Goal: Complete application form

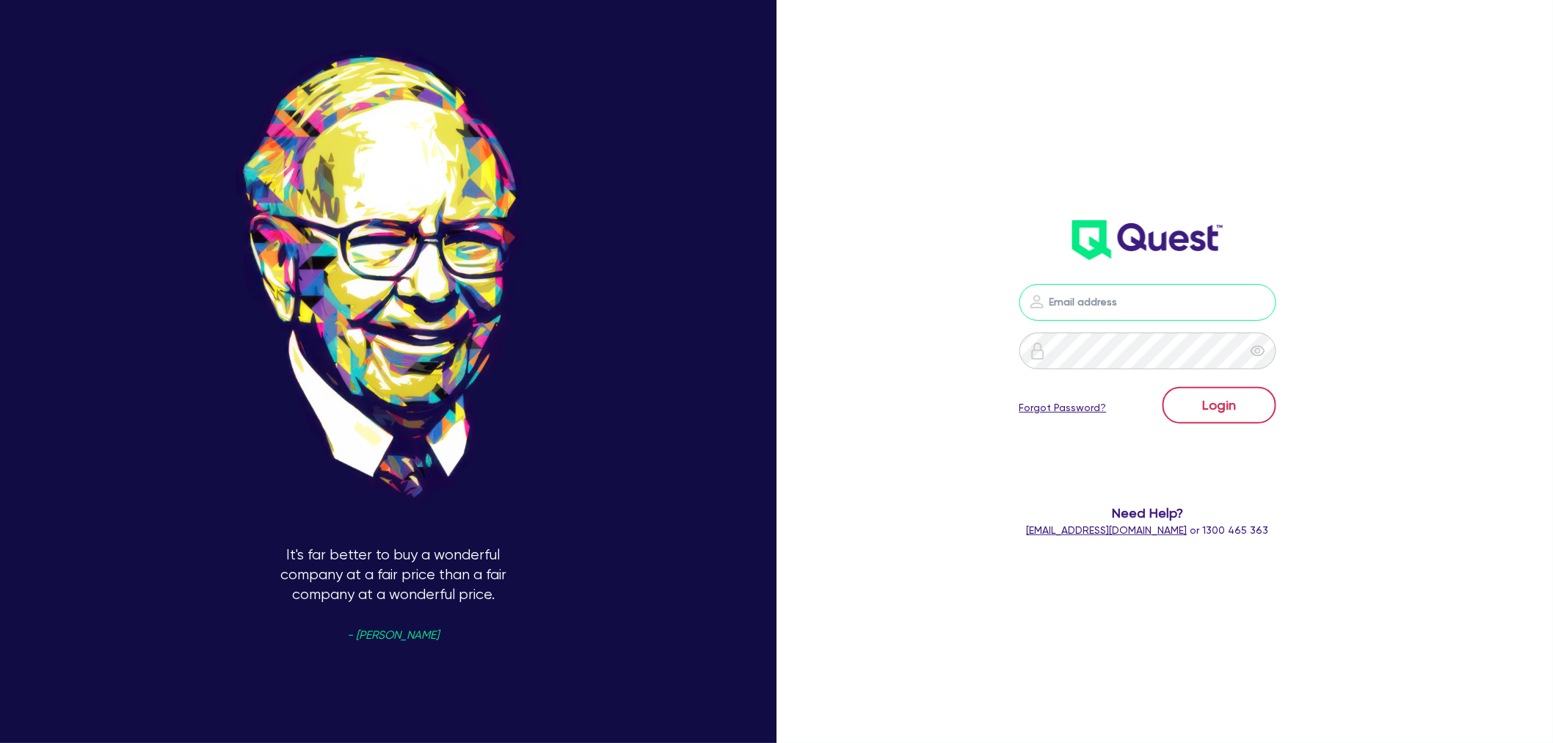
type input "[EMAIL_ADDRESS][PERSON_NAME][DOMAIN_NAME]"
click at [1245, 390] on button "Login" at bounding box center [1220, 405] width 114 height 37
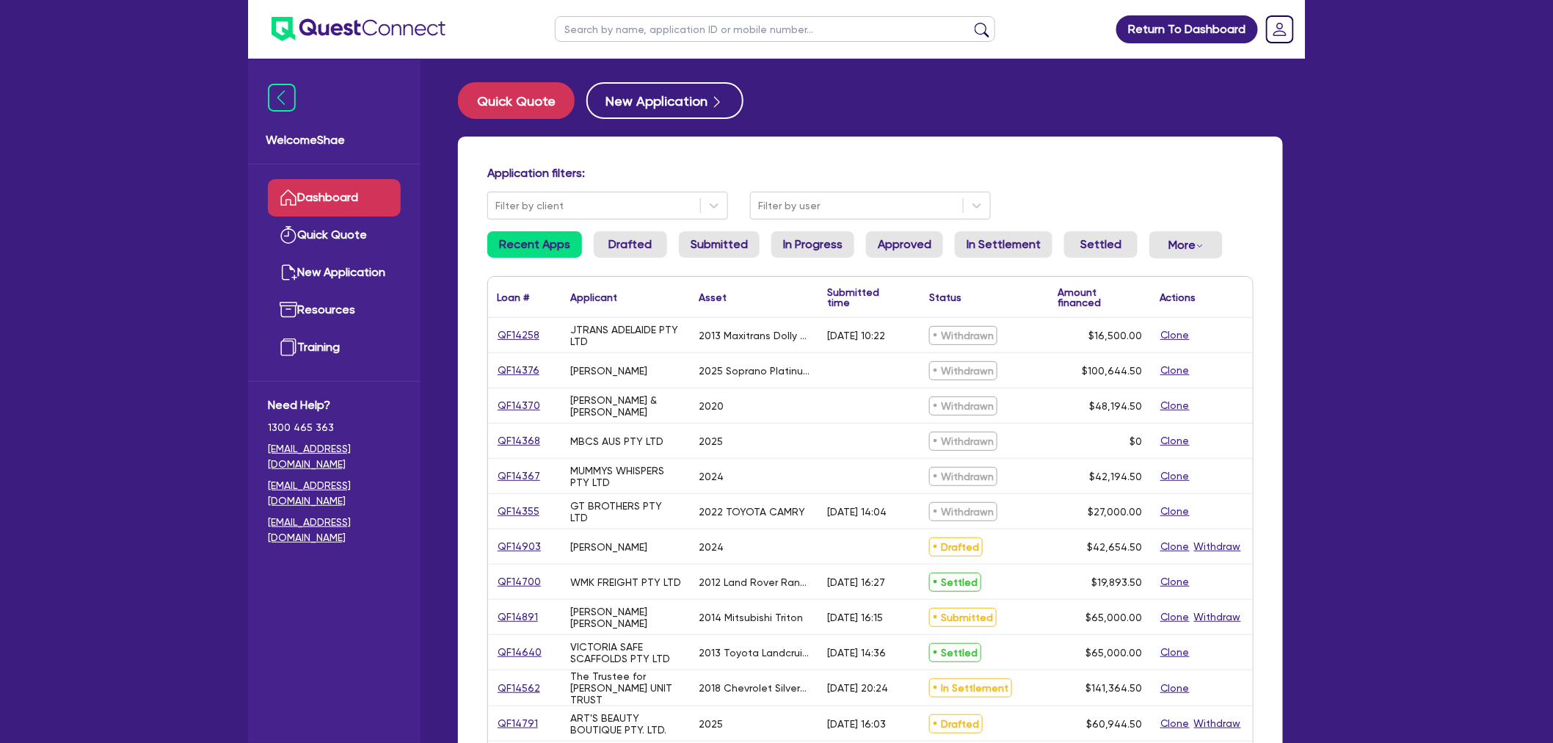
click at [600, 31] on input "text" at bounding box center [775, 29] width 440 height 26
type input "[PERSON_NAME]"
click at [970, 22] on button "submit" at bounding box center [981, 32] width 23 height 21
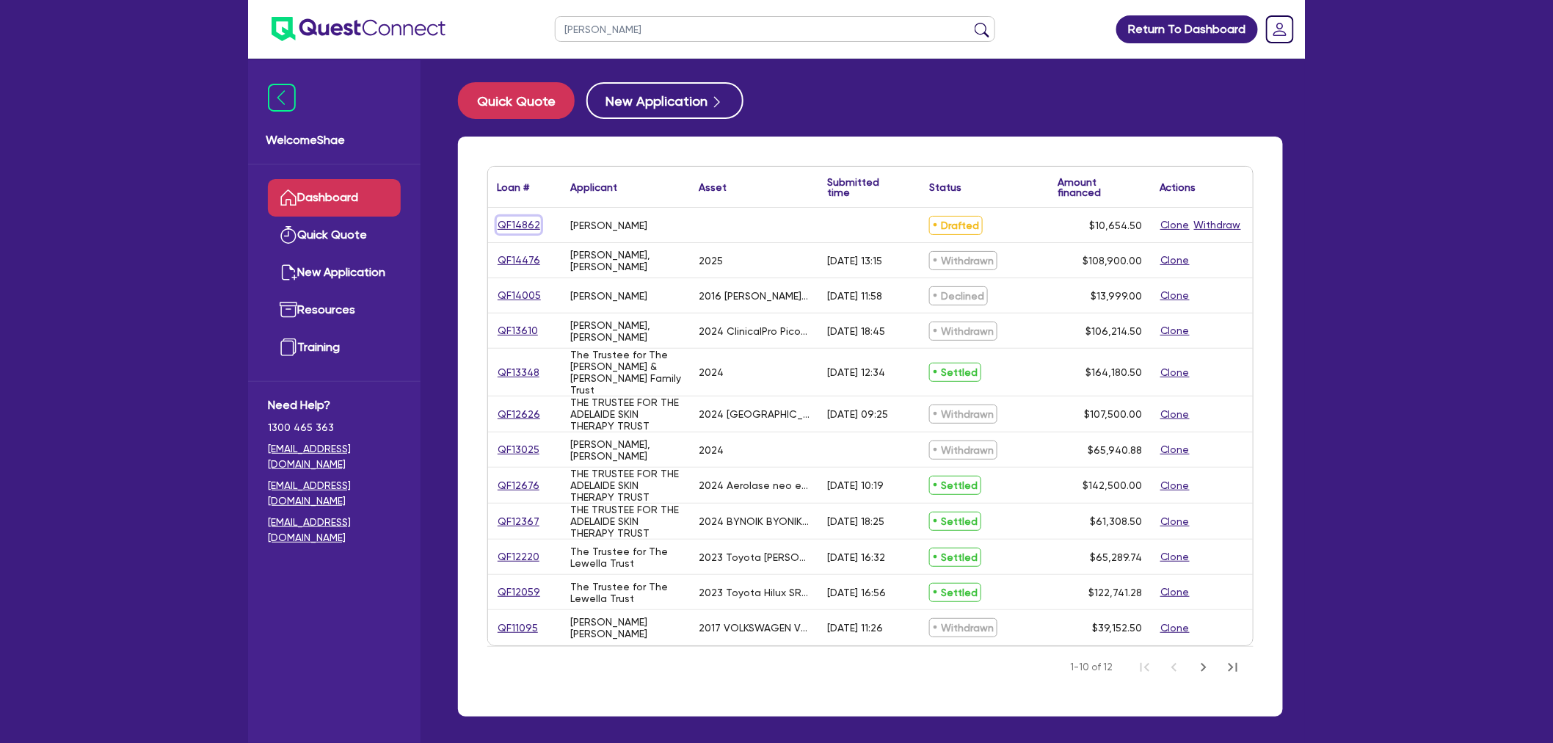
click at [499, 217] on link "QF14862" at bounding box center [519, 225] width 44 height 17
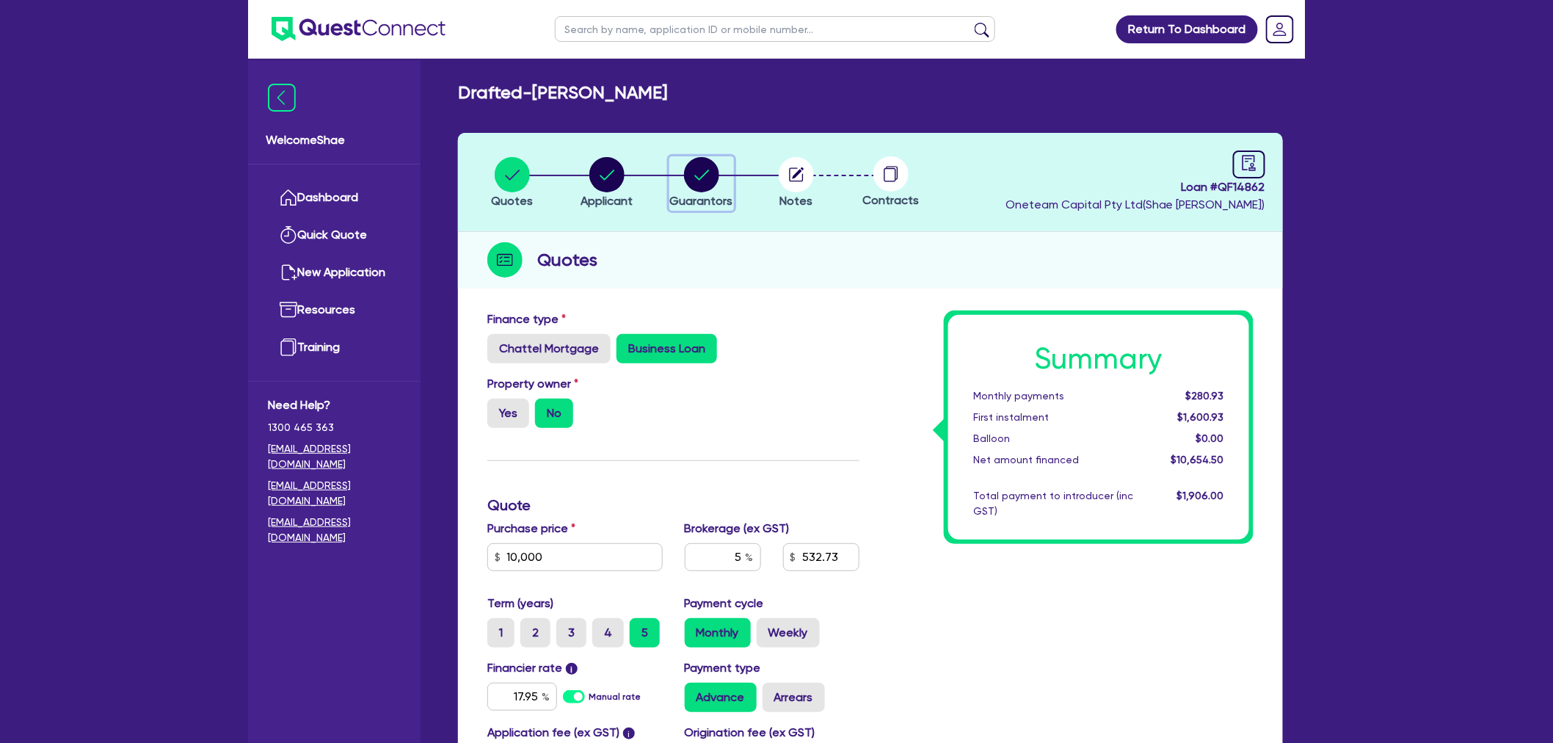
click at [708, 178] on circle "button" at bounding box center [701, 174] width 35 height 35
select select "MISS"
select select "[GEOGRAPHIC_DATA]"
select select "DE_FACTO"
select select "HOUSEHOLD_PERSONAL"
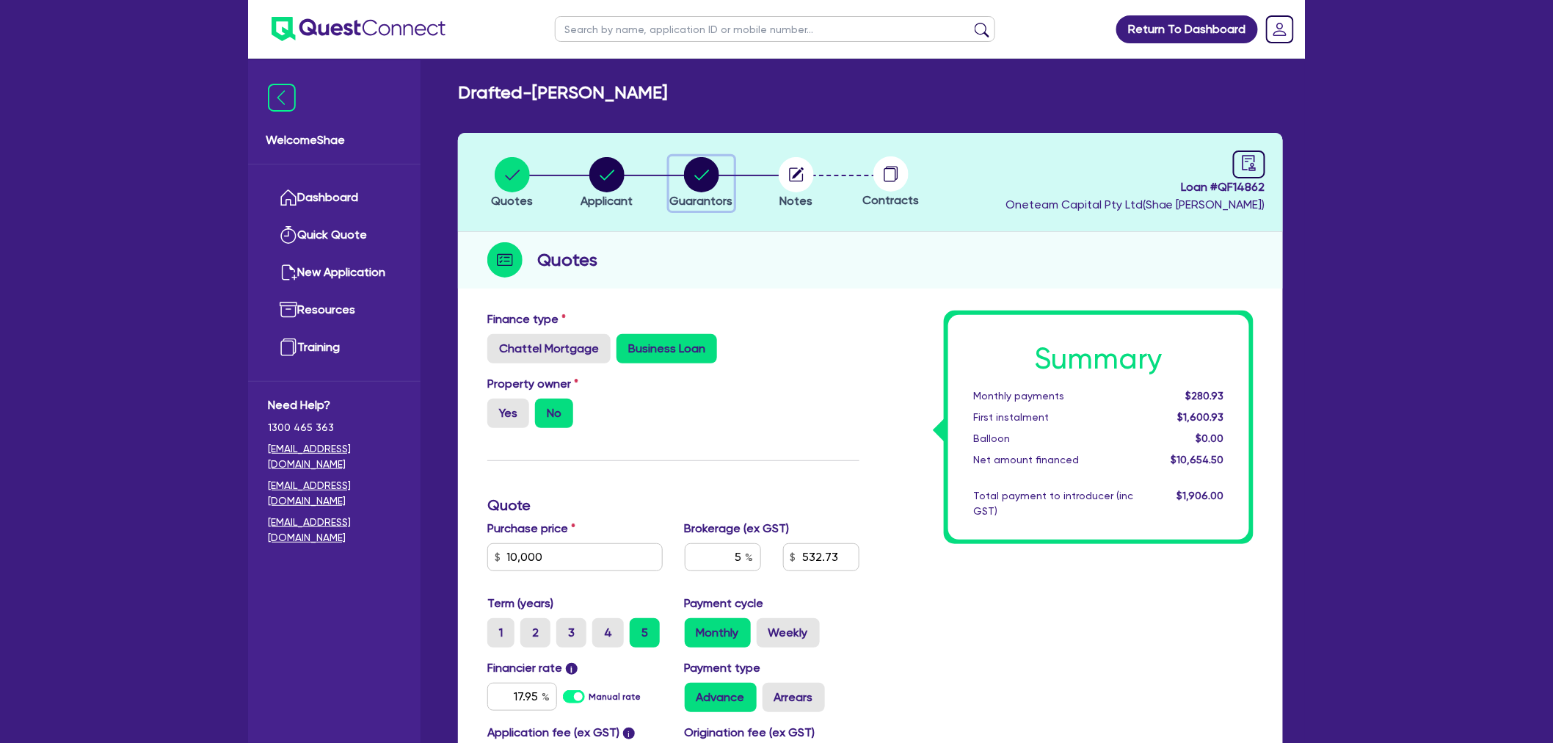
select select "CASH"
select select "VEHICLE"
select select "EQUIPMENT"
select select "PERSONAL_LOAN"
select select "CREDIT_CARD"
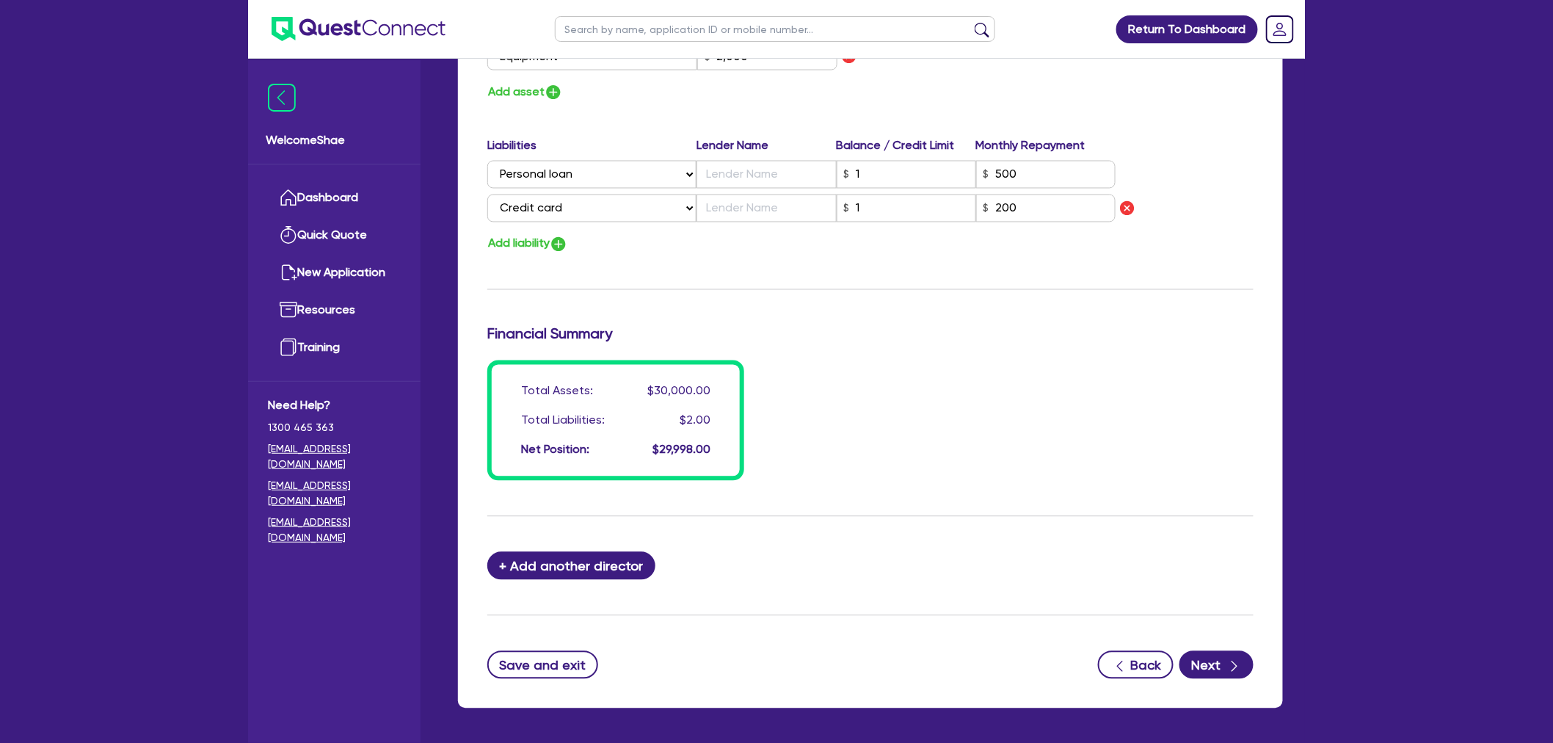
scroll to position [1103, 0]
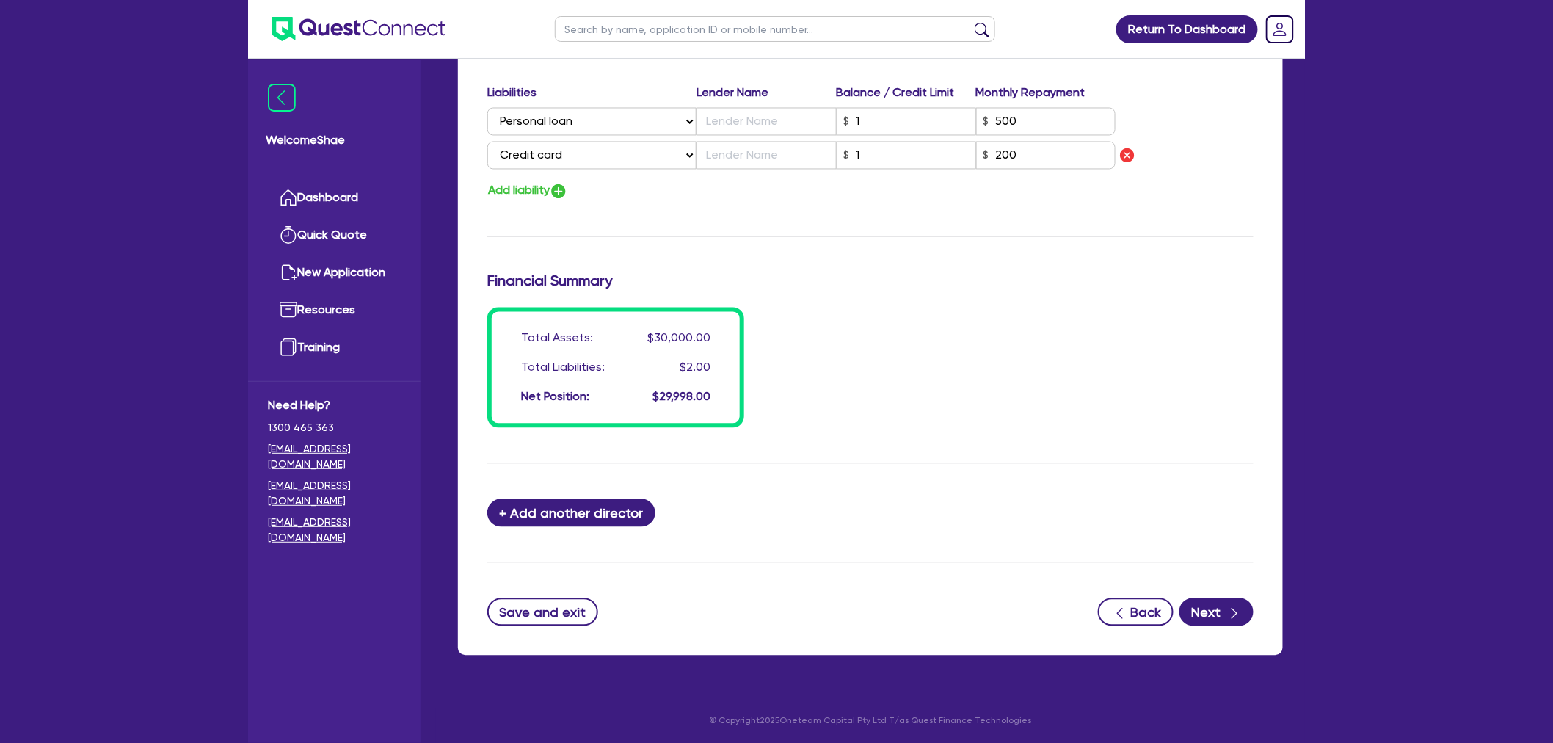
click at [592, 512] on button "+ Add another director" at bounding box center [571, 513] width 168 height 28
type input "0"
type input "0431316907"
type input "7000"
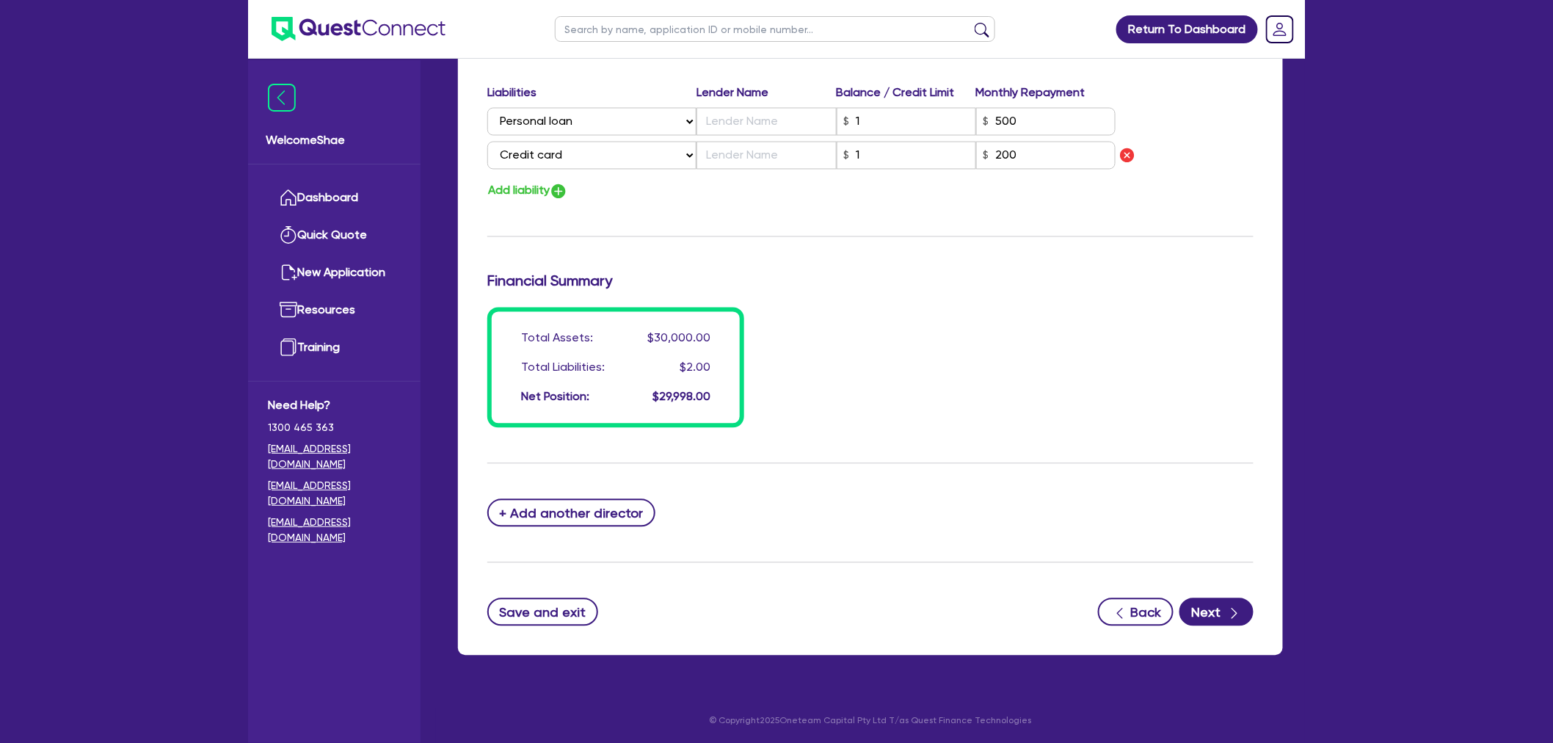
type input "1000"
type input "20000"
type input "2000"
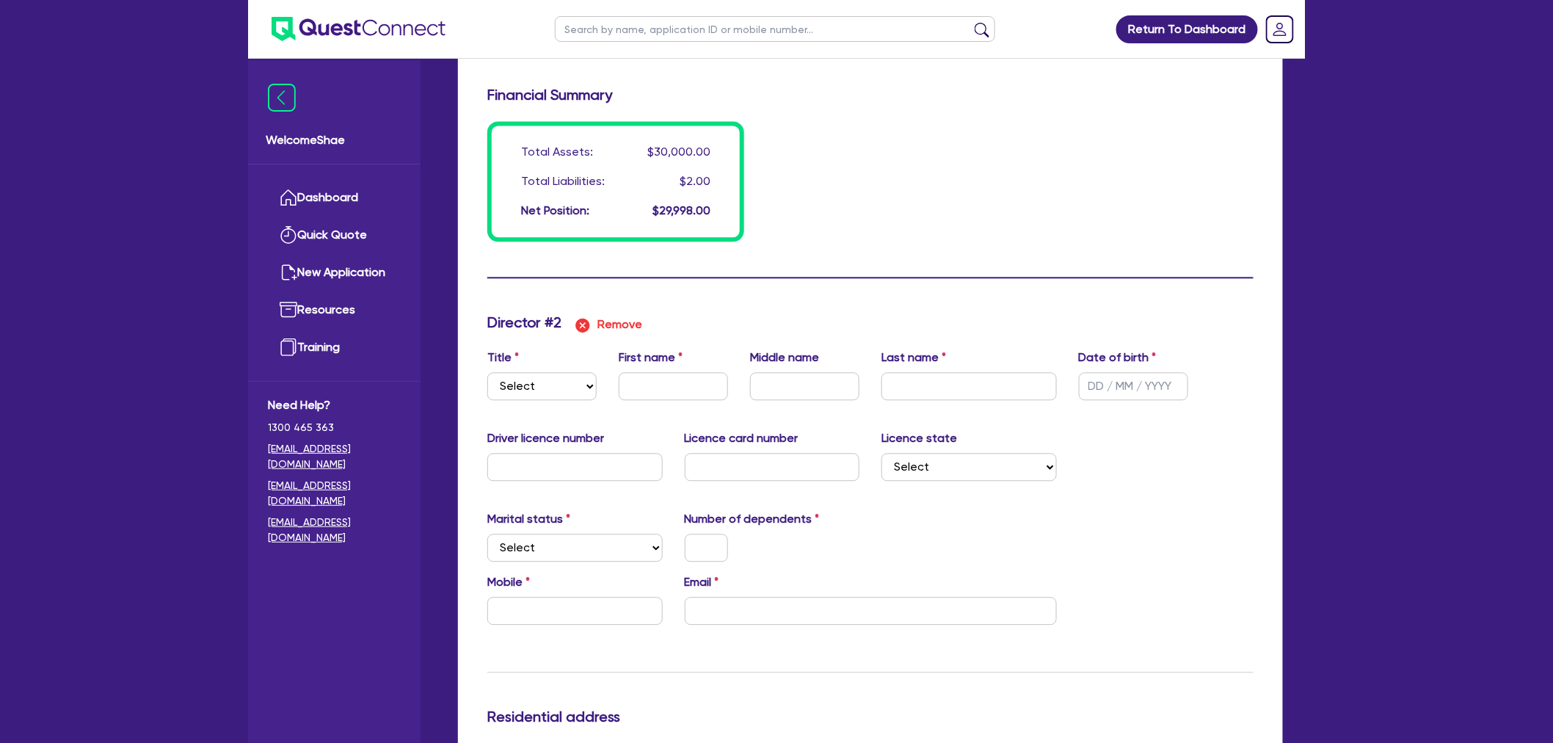
scroll to position [1429, 0]
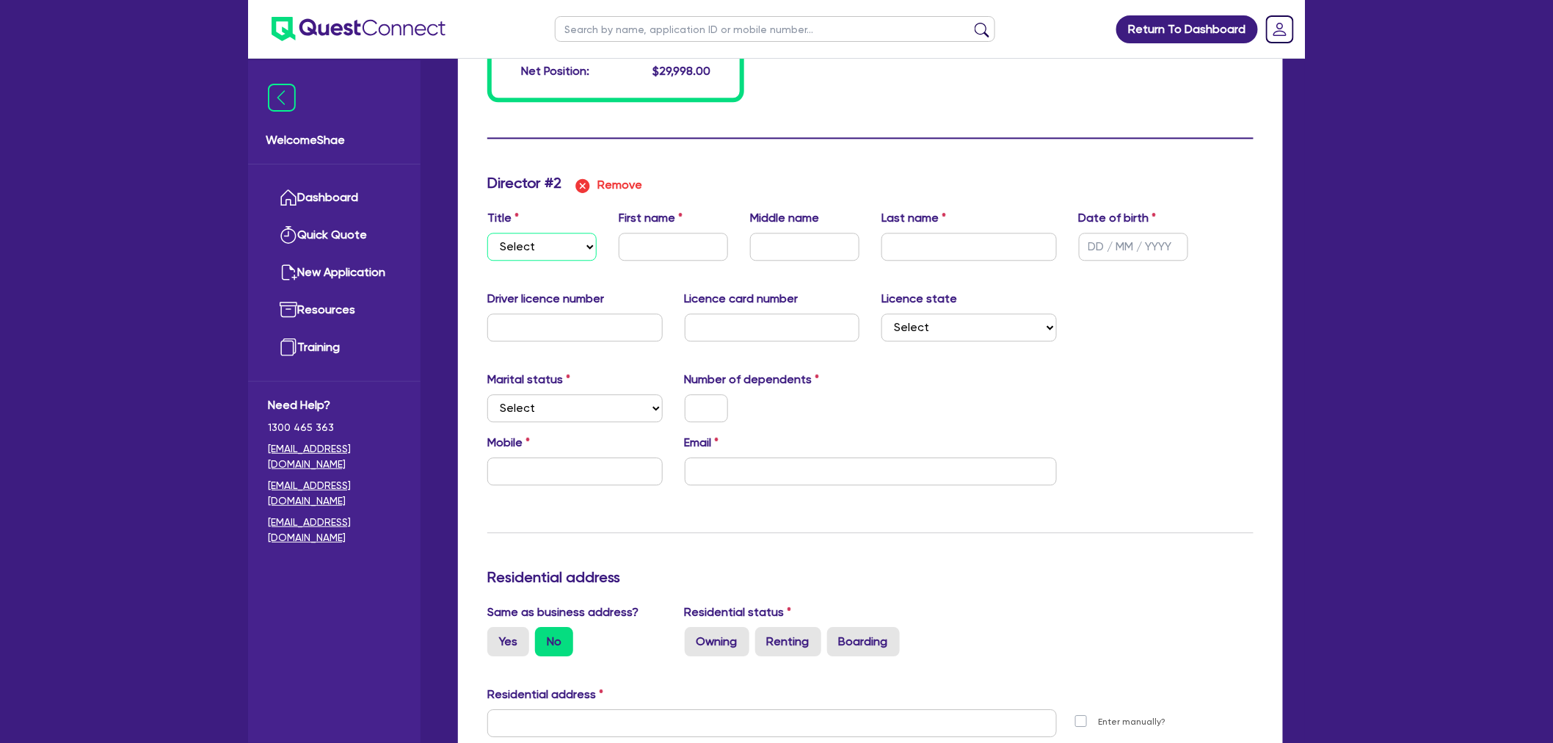
click at [577, 244] on select "Select Mr Mrs Ms Miss Dr" at bounding box center [541, 247] width 109 height 28
select select "MRS"
click at [487, 233] on select "Select Mr Mrs Ms Miss Dr" at bounding box center [541, 247] width 109 height 28
type input "0"
type input "0431316907"
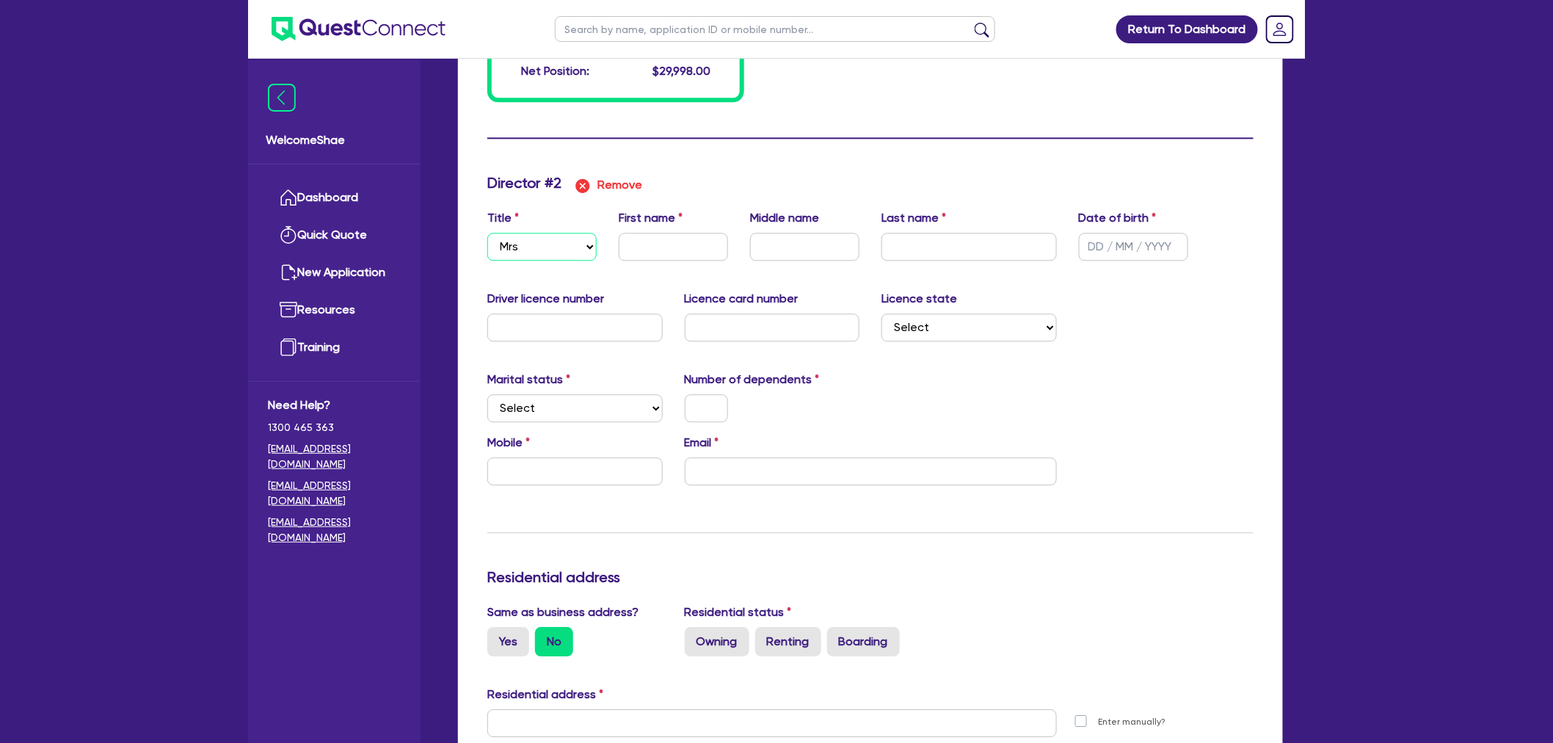
type input "7000"
type input "1000"
type input "20000"
type input "2000"
click at [661, 250] on input "text" at bounding box center [673, 247] width 109 height 28
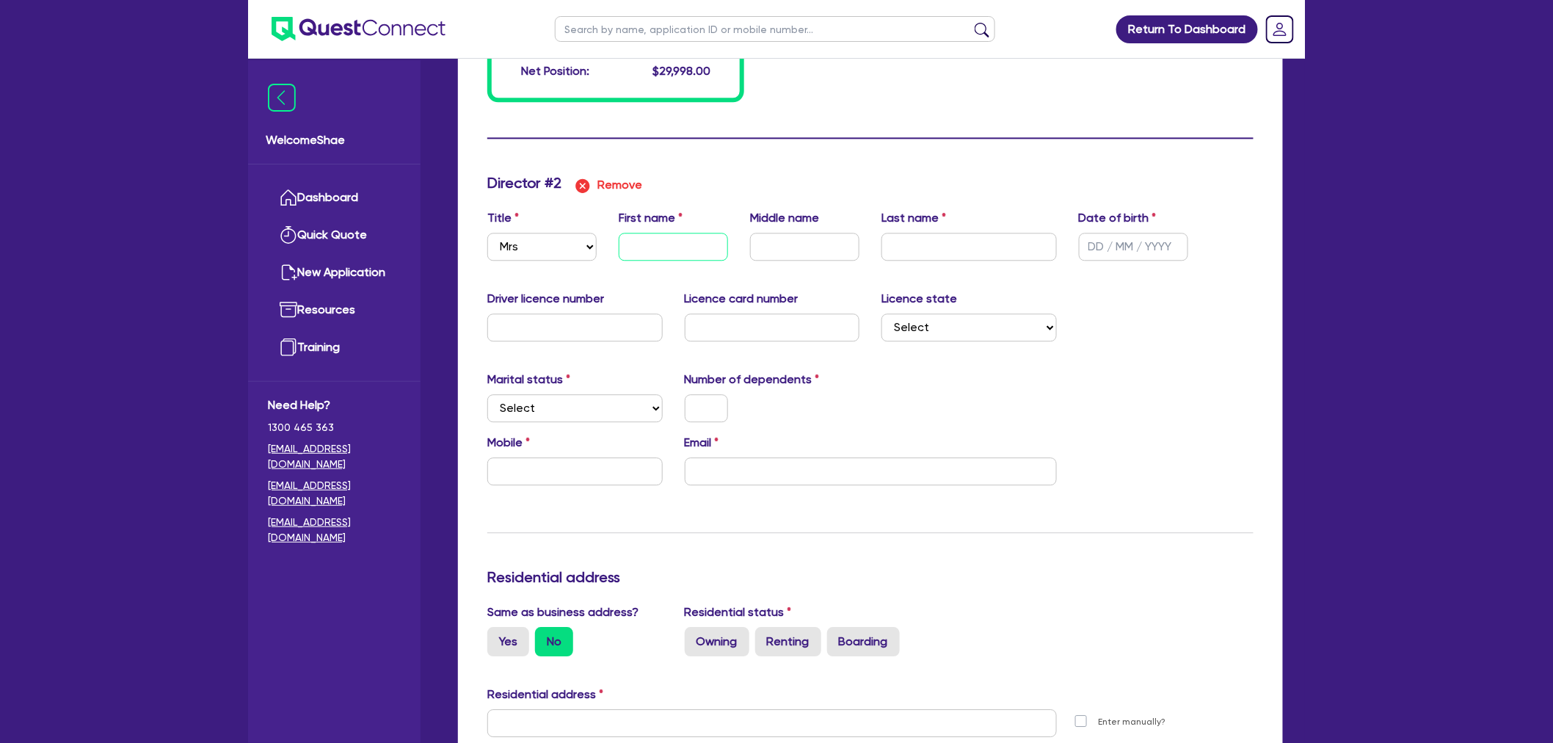
type input "0"
type input "0431316907"
type input "7000"
type input "1000"
type input "20000"
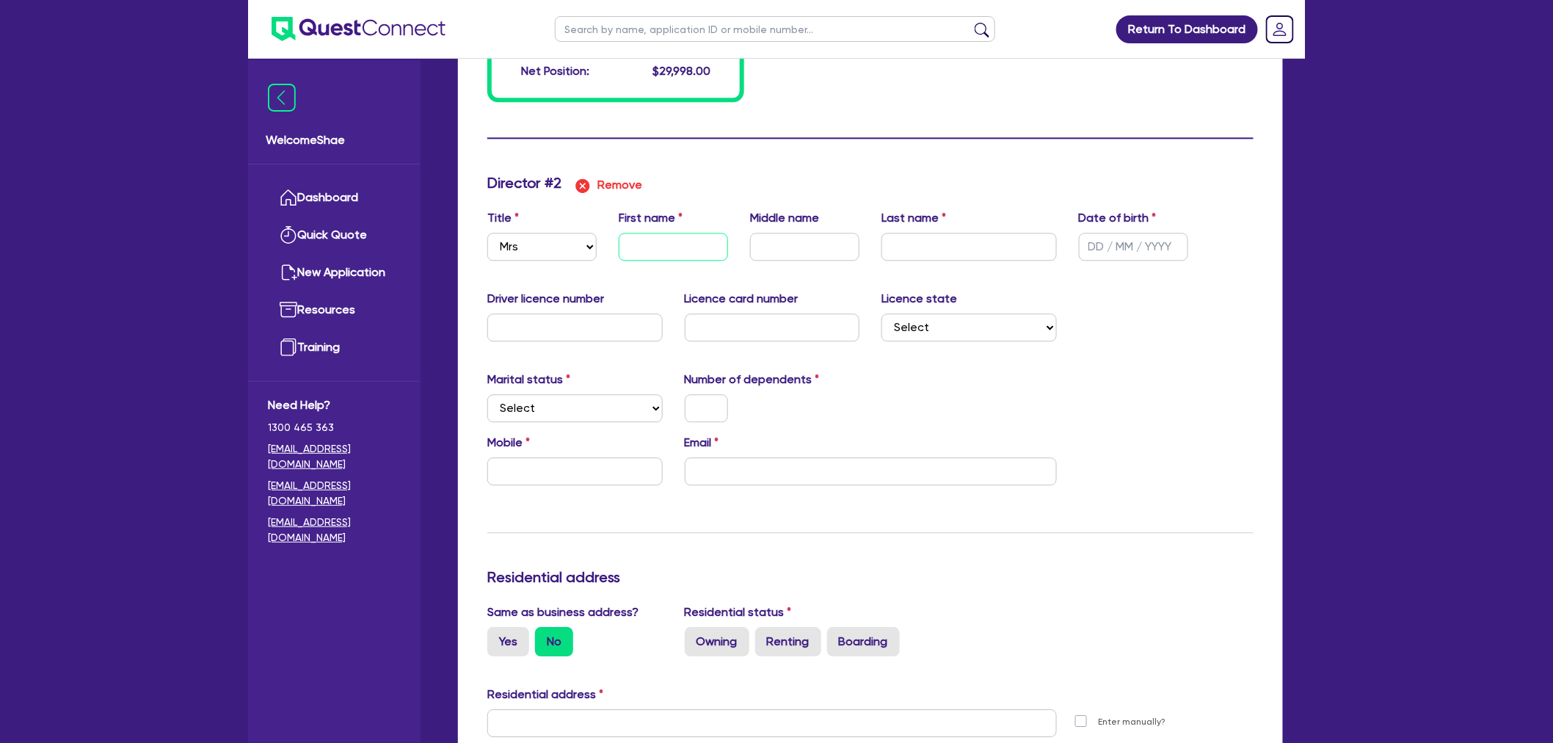
type input "2000"
type input "A"
type input "0"
type input "0431316907"
type input "7000"
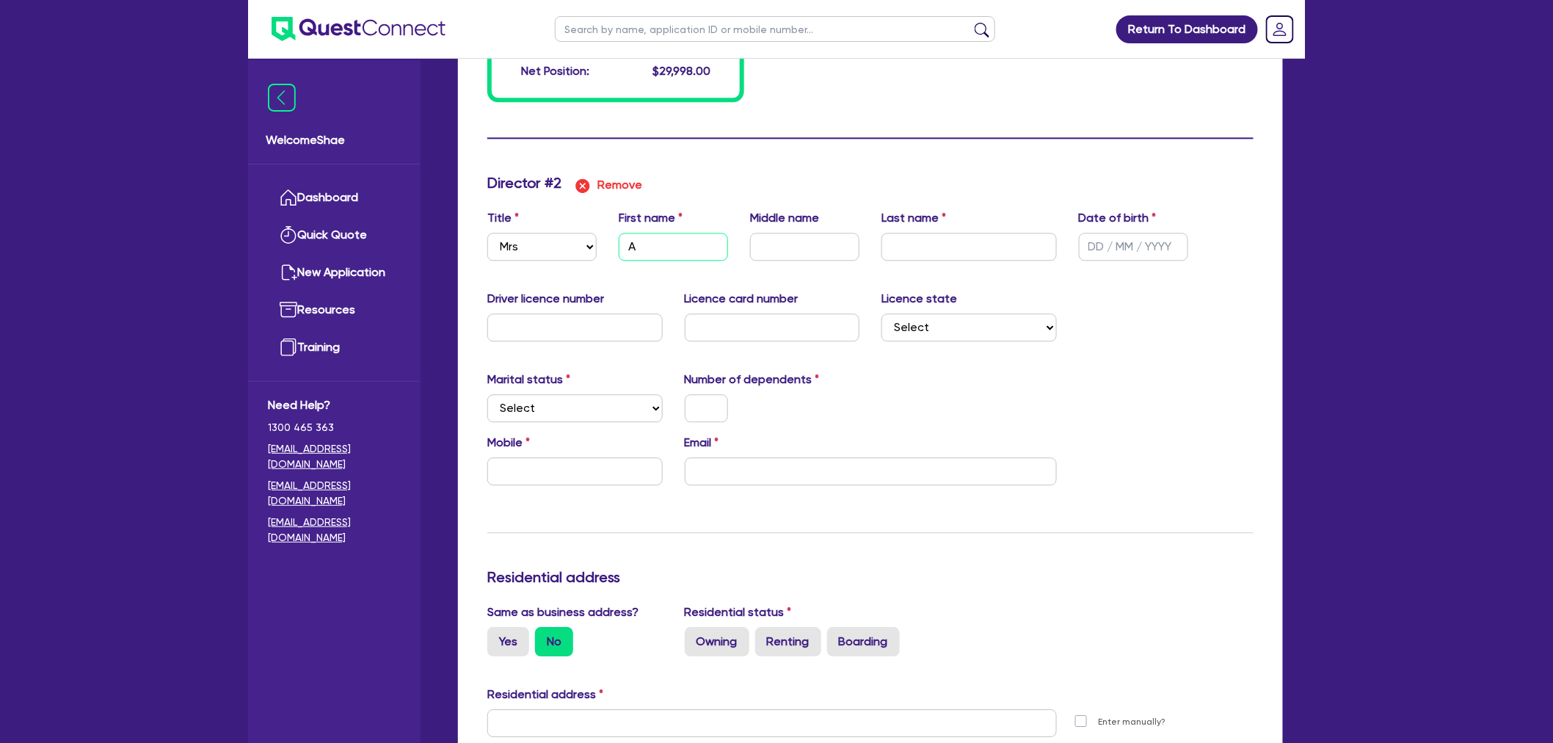
type input "1000"
type input "20000"
type input "2000"
type input "An"
type input "0"
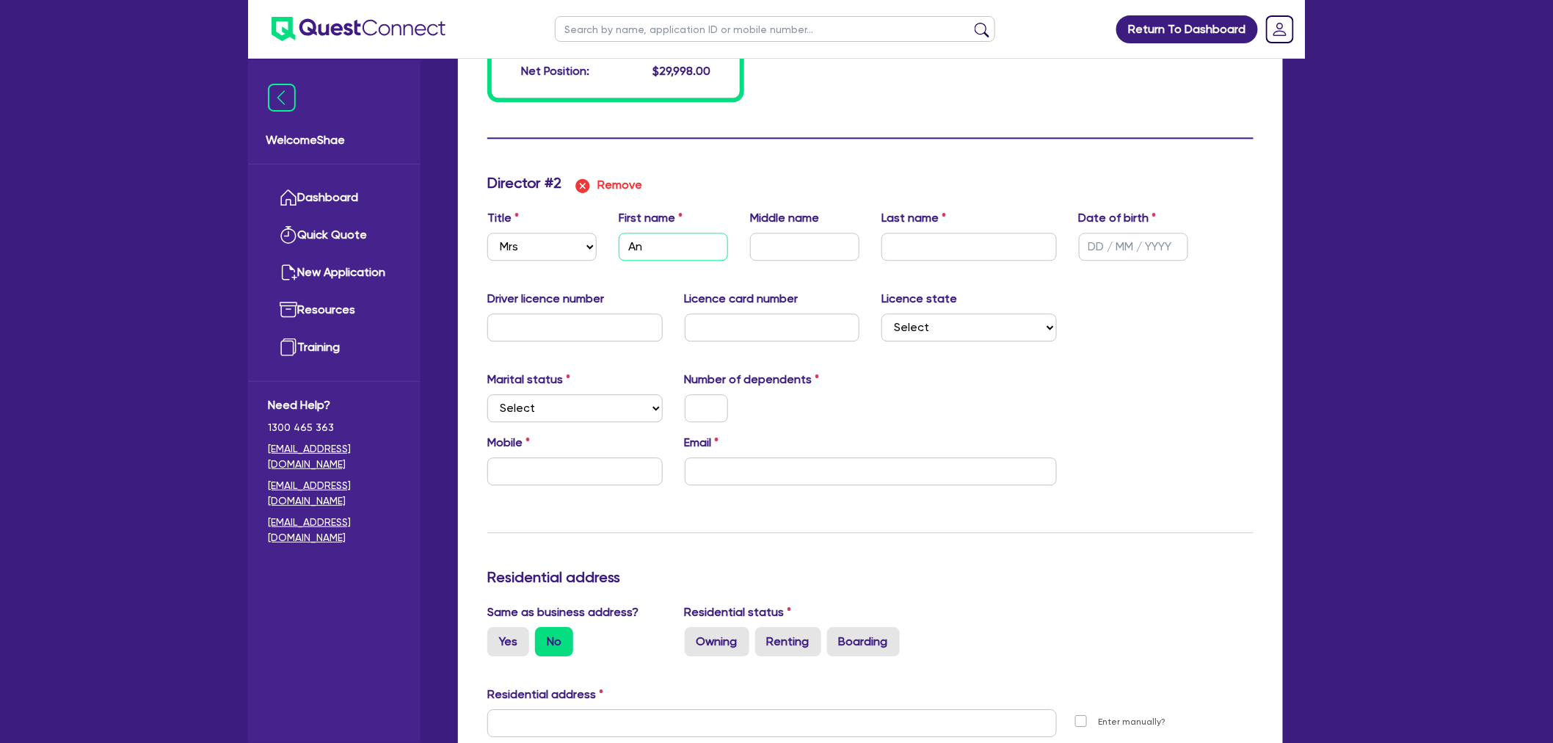
type input "0431316907"
type input "7000"
type input "1000"
type input "20000"
type input "2000"
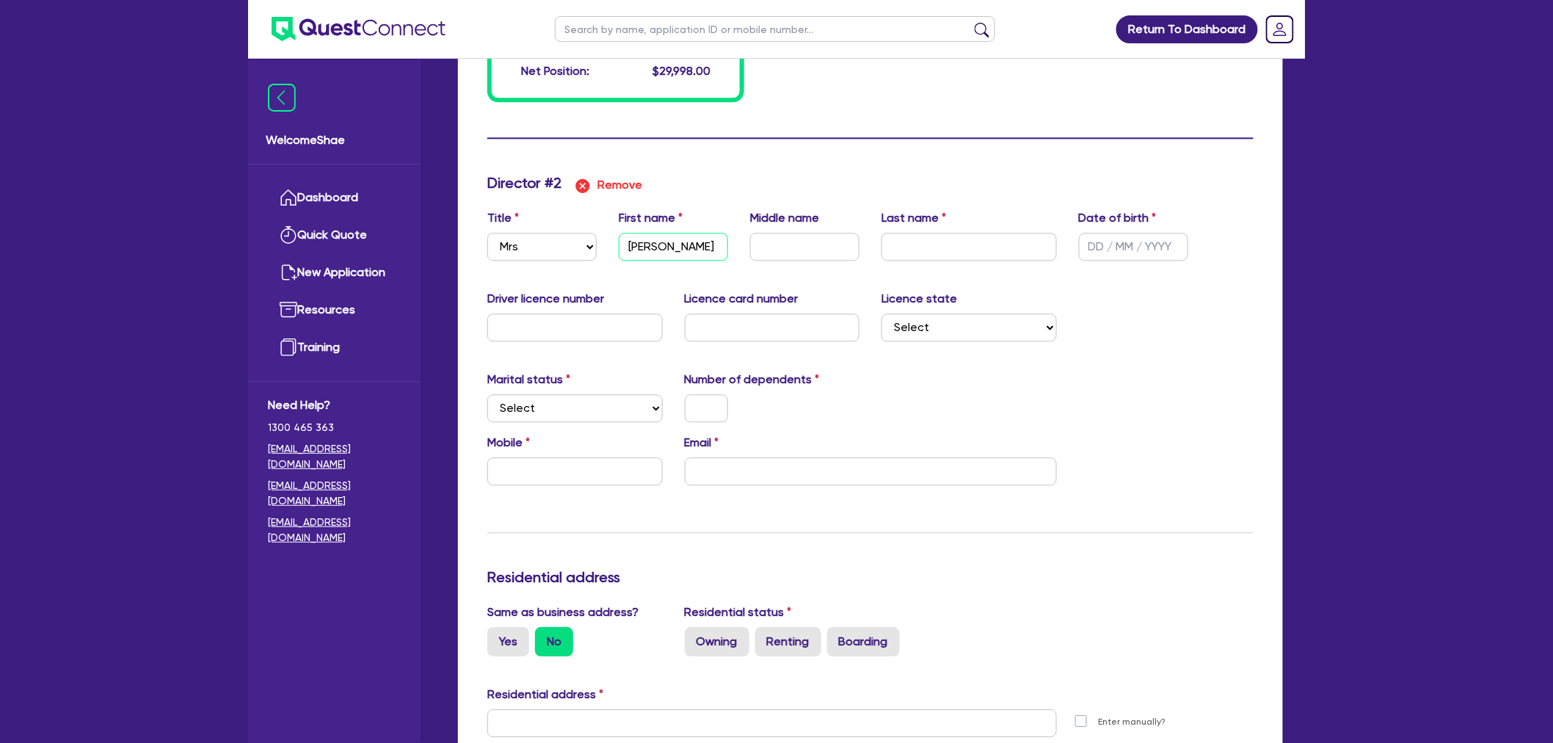
type input "[PERSON_NAME]"
click at [780, 253] on input "text" at bounding box center [804, 247] width 109 height 28
type input "0"
type input "0431316907"
type input "7000"
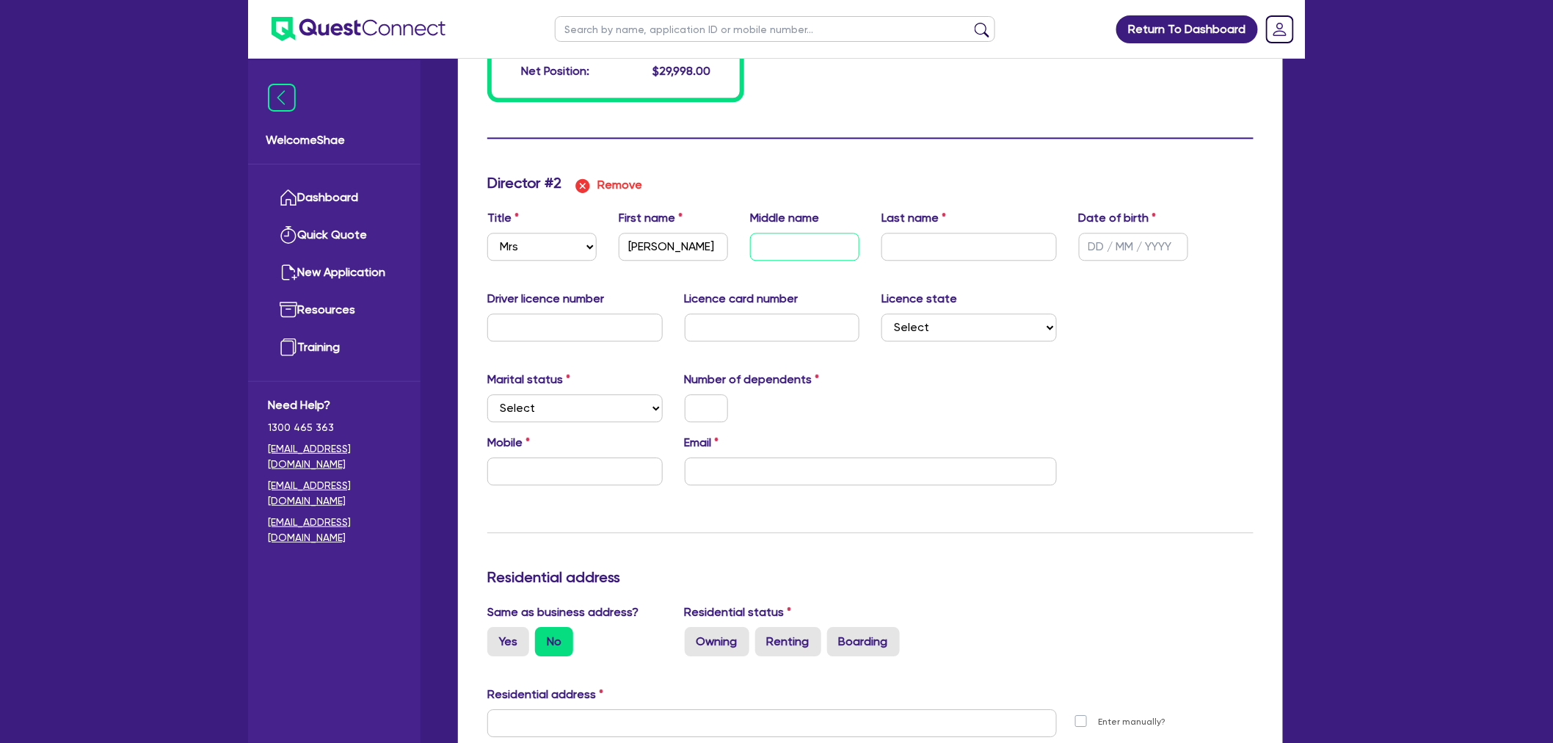
type input "1000"
type input "20000"
type input "2000"
type input "M"
type input "0"
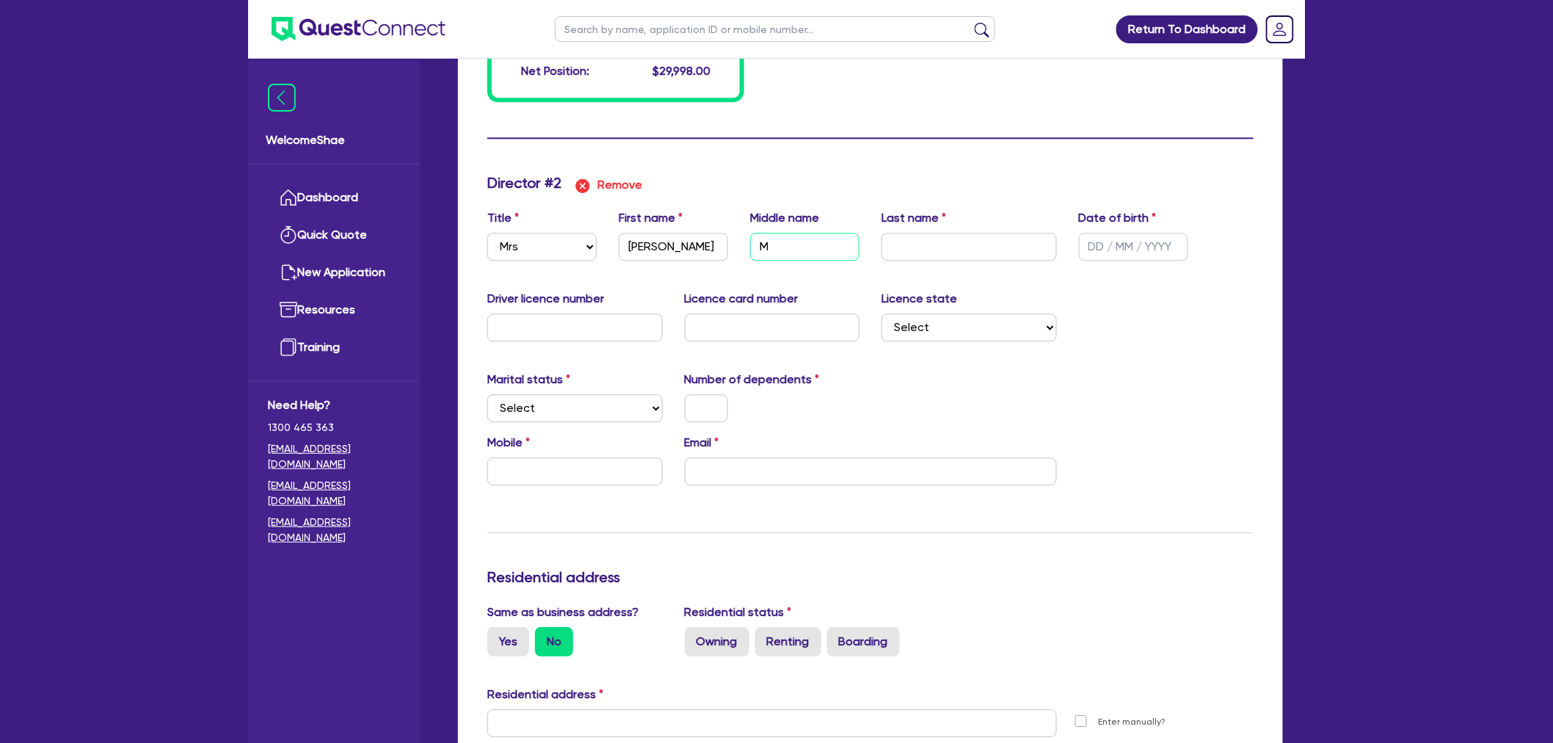
type input "0431316907"
type input "7000"
type input "1000"
type input "20000"
type input "2000"
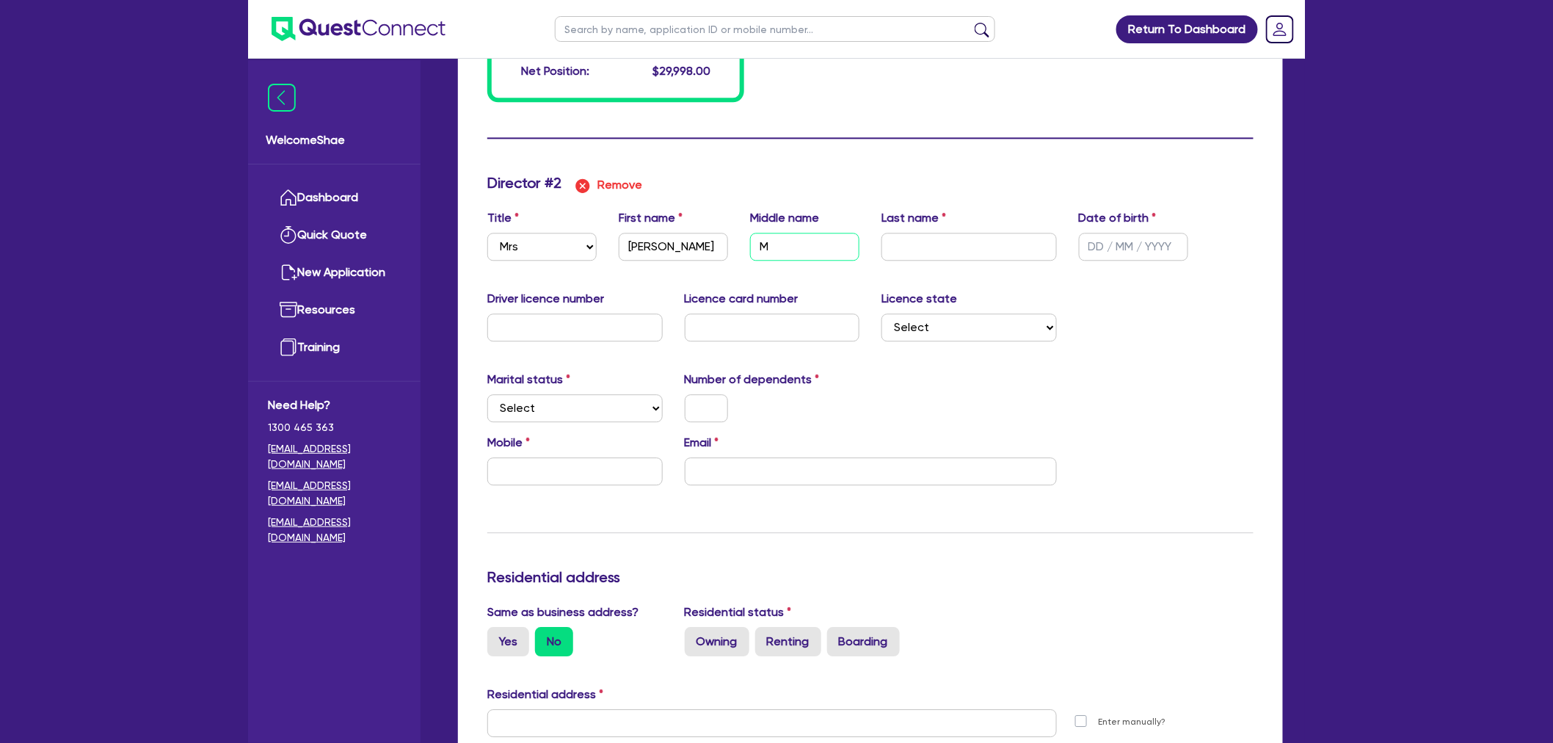
type input "Ma"
type input "0"
type input "0431316907"
type input "7000"
type input "1000"
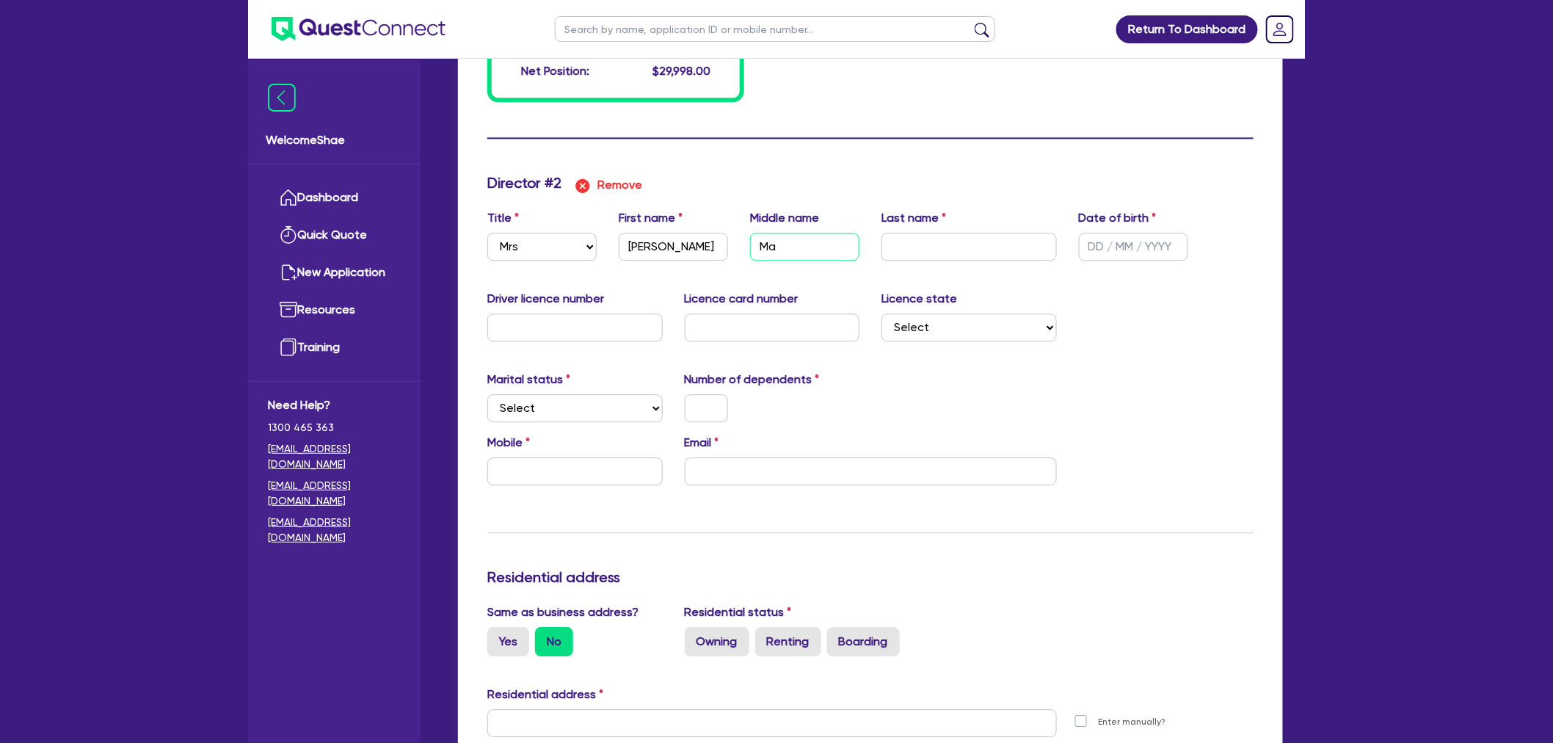
type input "20000"
type input "2000"
type input "Mar"
type input "0"
type input "0431316907"
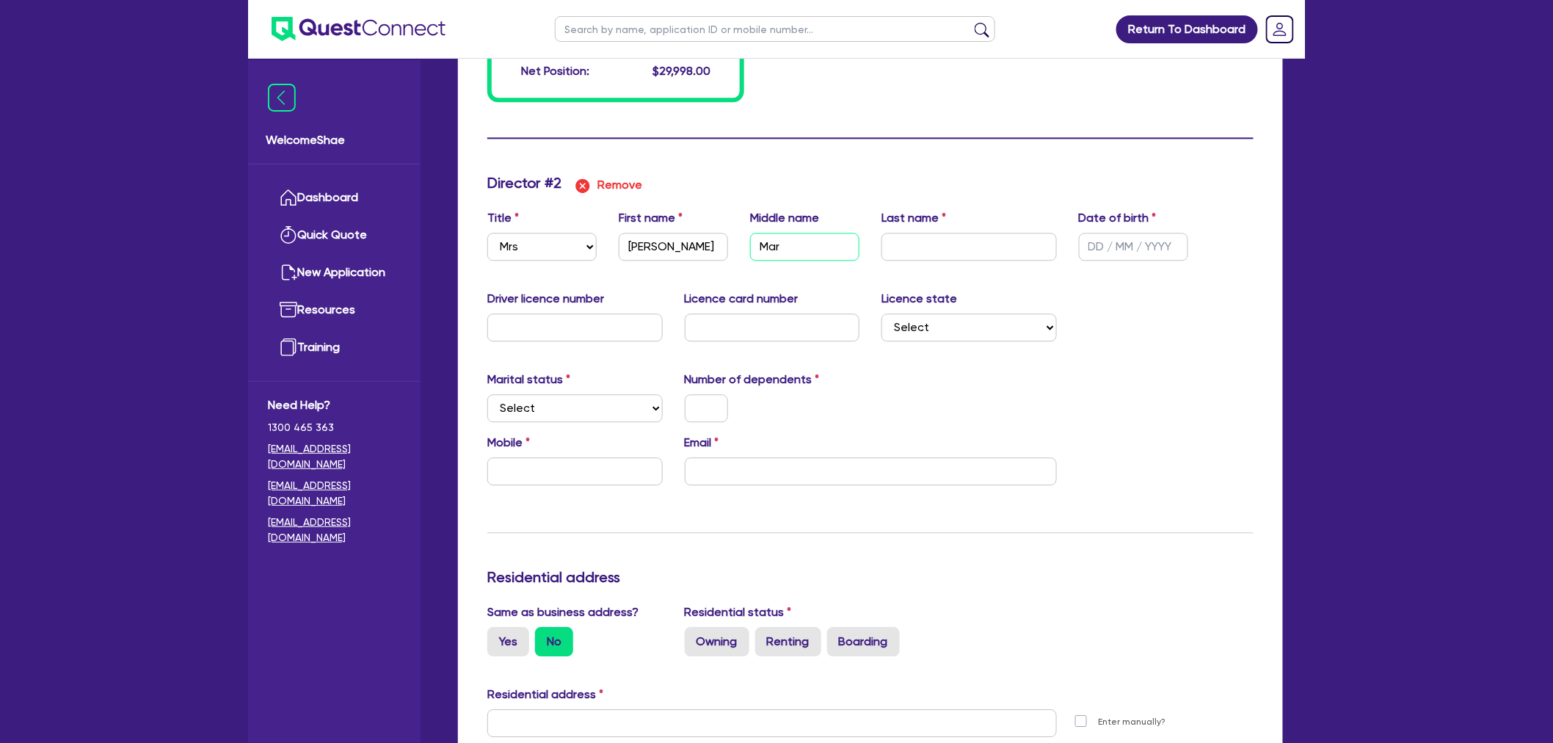
type input "7000"
type input "1000"
type input "20000"
type input "2000"
type input "Marg"
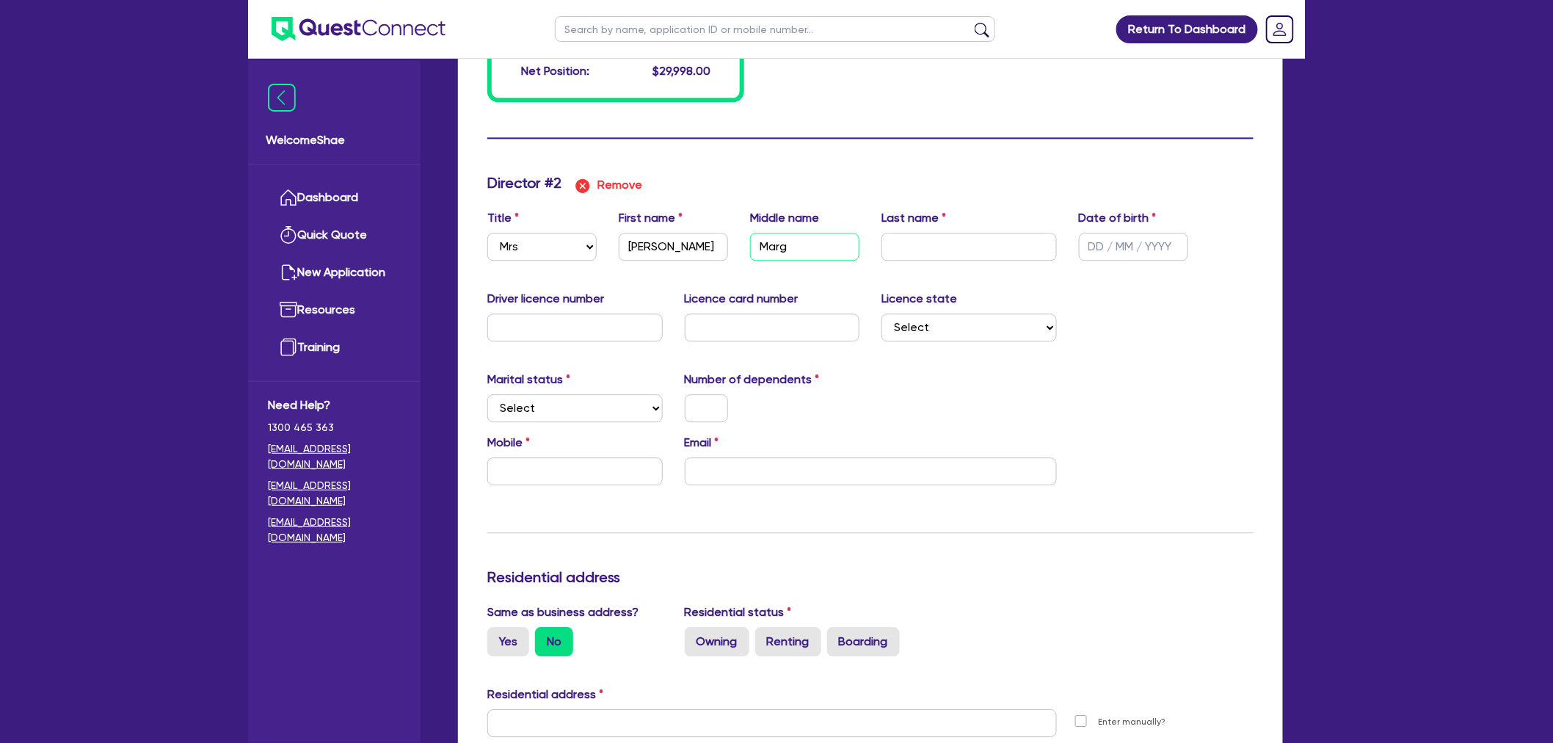
type input "0"
type input "0431316907"
type input "7000"
type input "1000"
type input "20000"
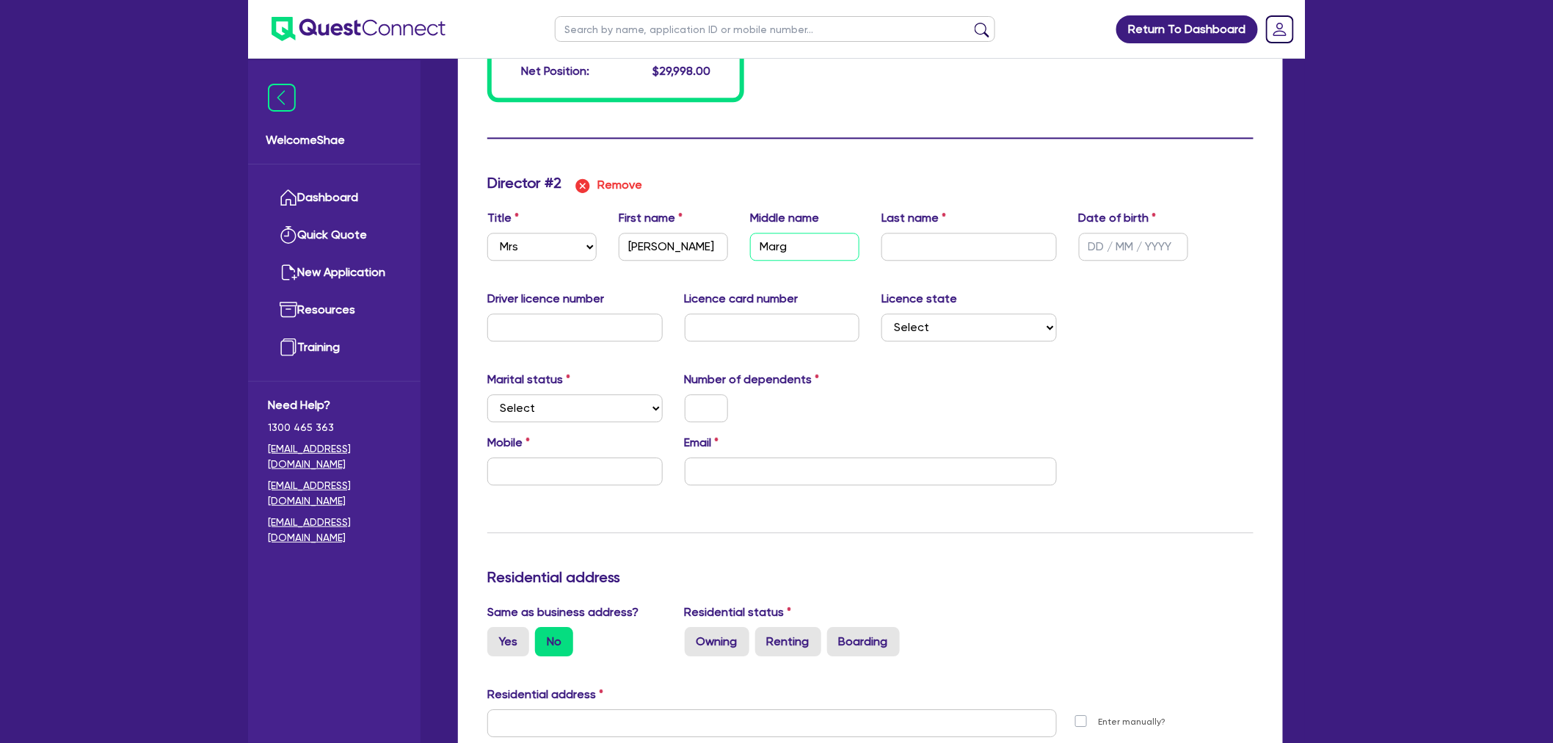
type input "2000"
type input "Marga"
type input "0"
type input "0431316907"
type input "7000"
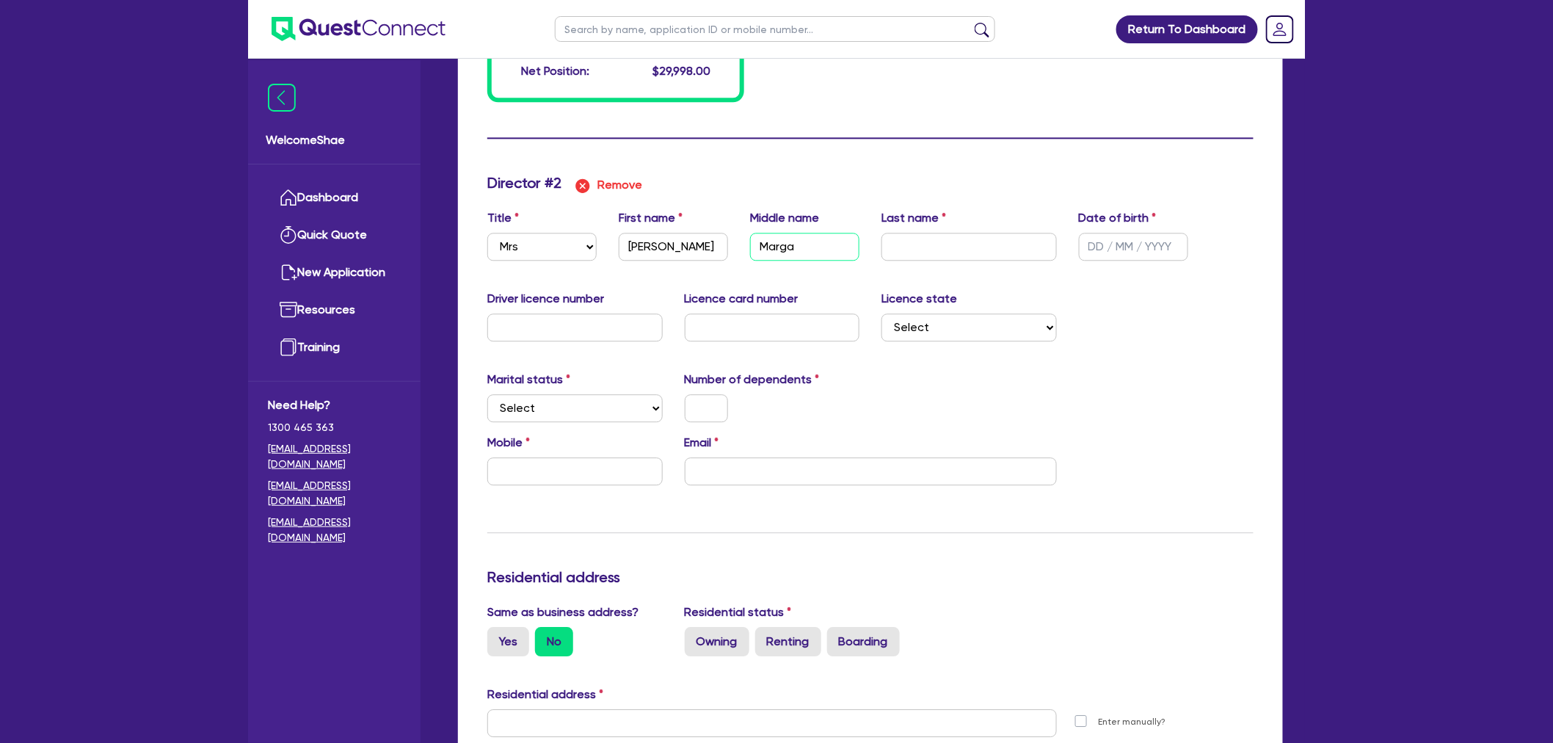
type input "1000"
type input "20000"
type input "2000"
type input "Margar"
type input "0"
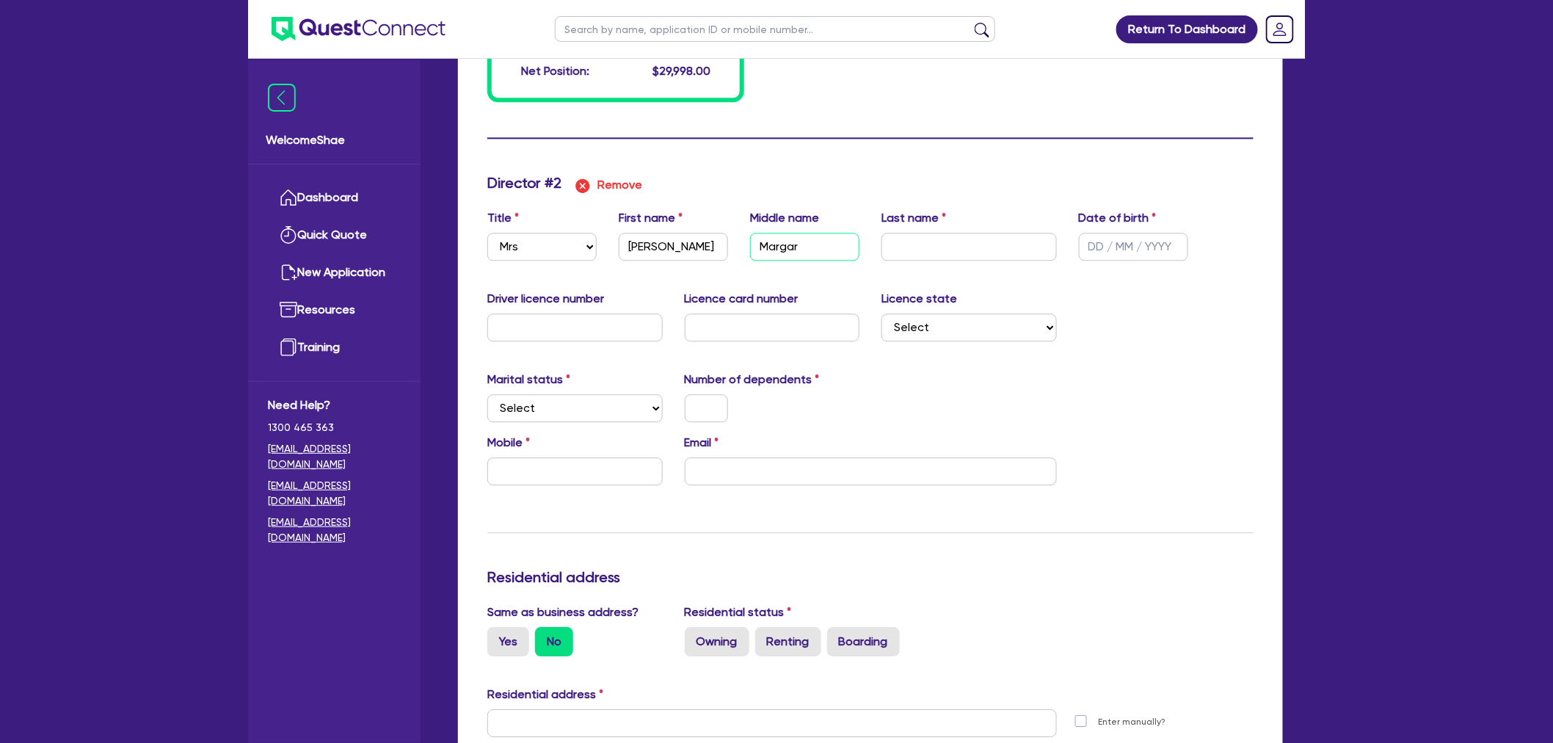
type input "0431316907"
type input "7000"
type input "1000"
type input "20000"
type input "2000"
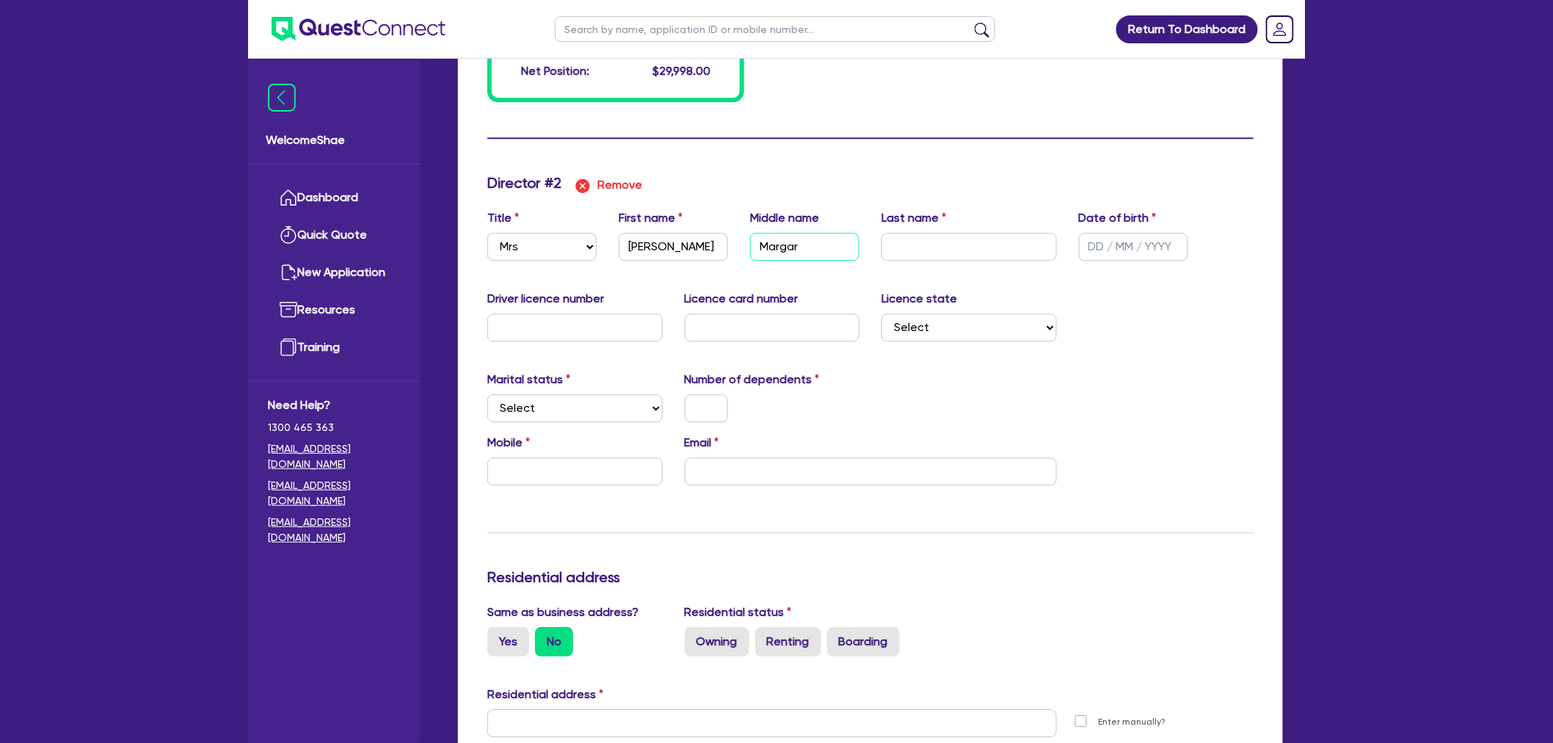
type input "Margare"
type input "0"
type input "0431316907"
type input "7000"
type input "1000"
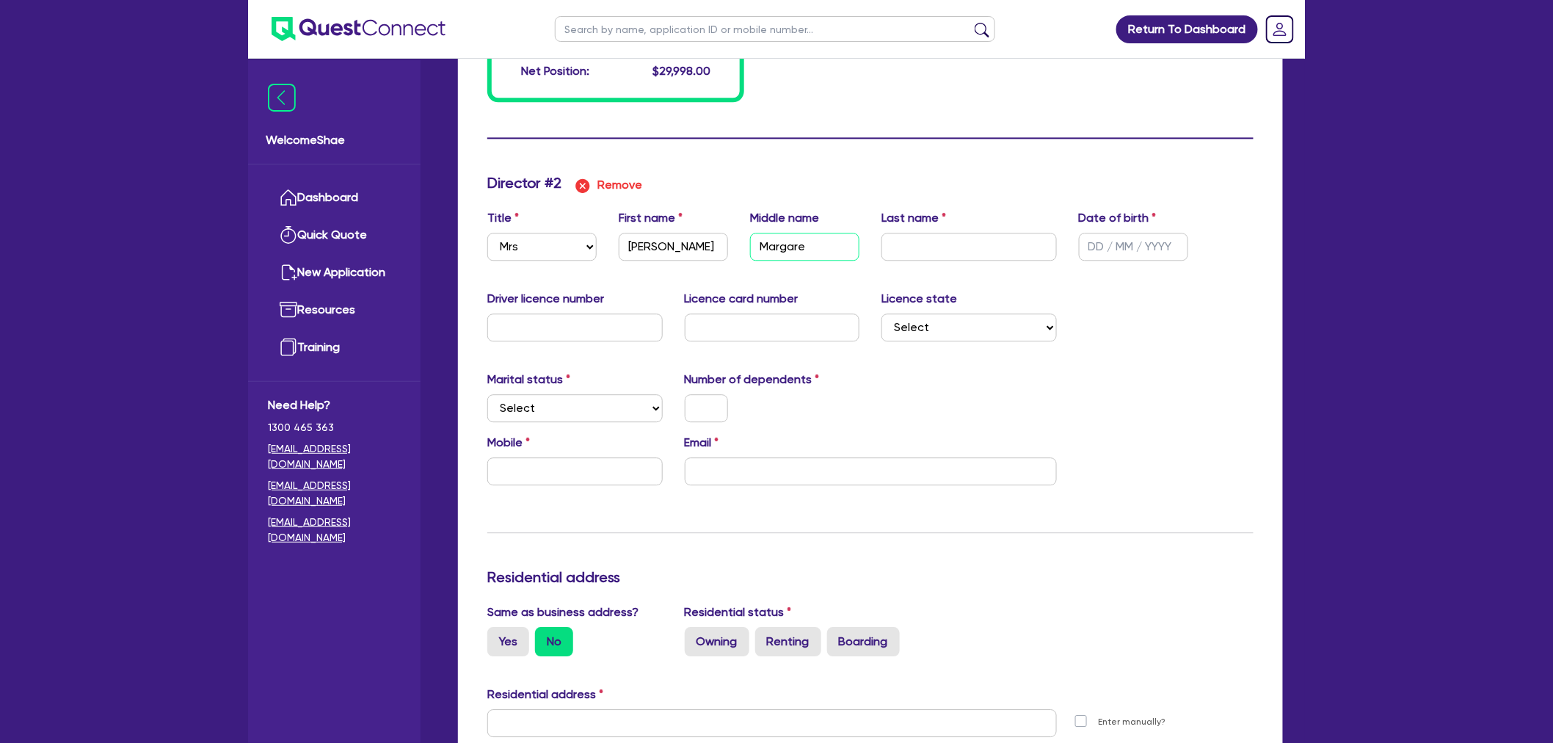
type input "20000"
type input "2000"
type input "[PERSON_NAME]"
type input "0"
type input "0431316907"
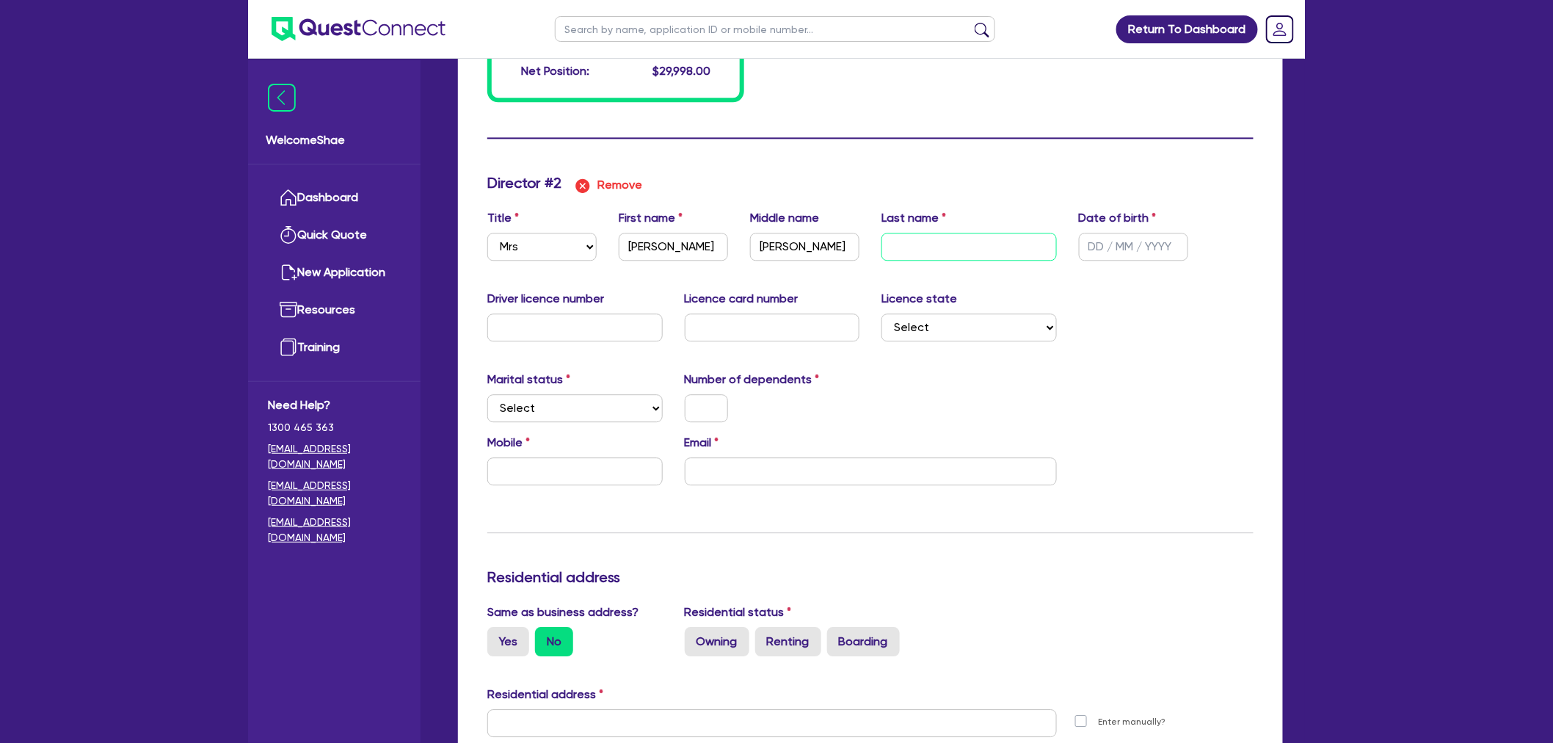
type input "7000"
type input "1000"
type input "20000"
type input "2000"
type input "L"
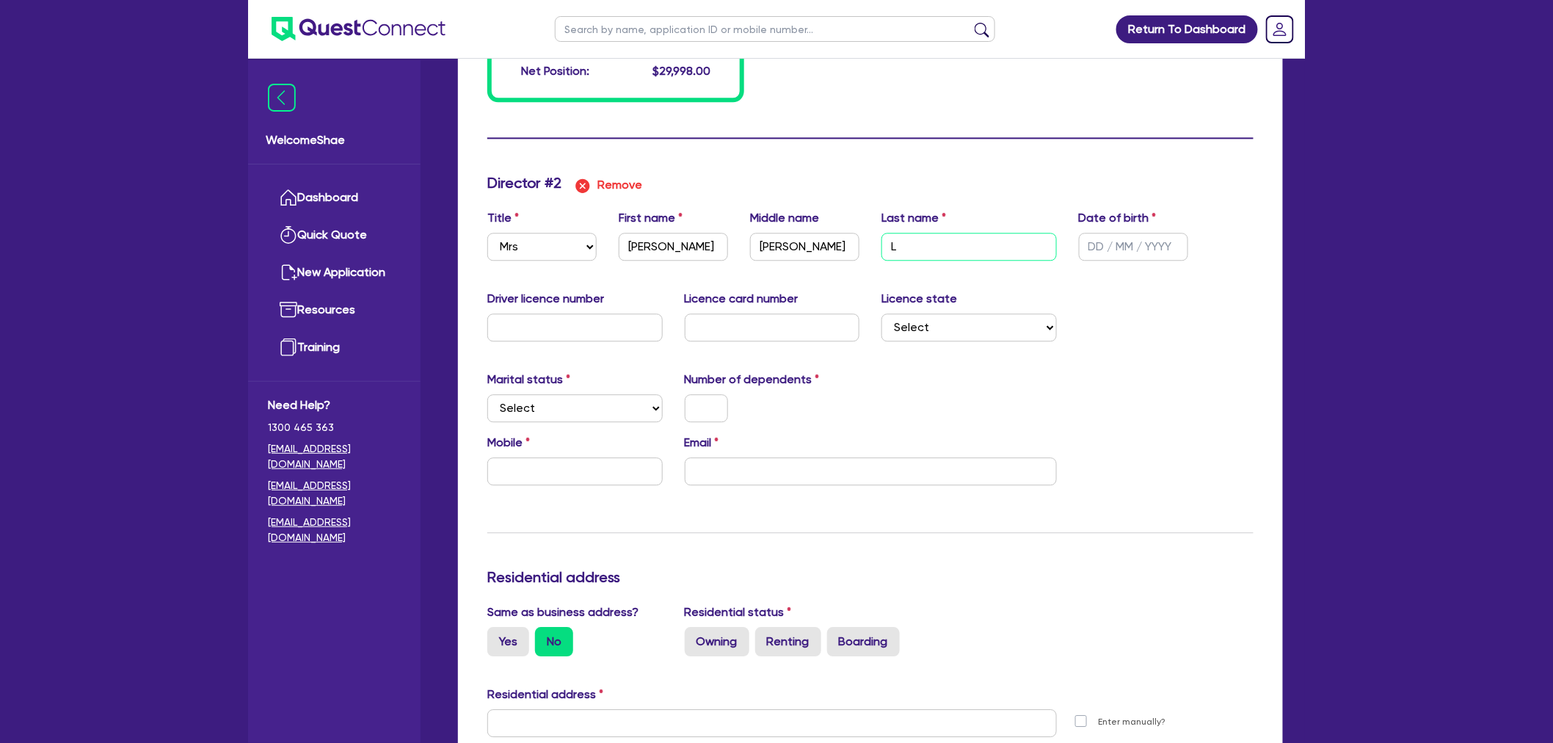
type input "0"
type input "0431316907"
type input "7000"
type input "1000"
type input "20000"
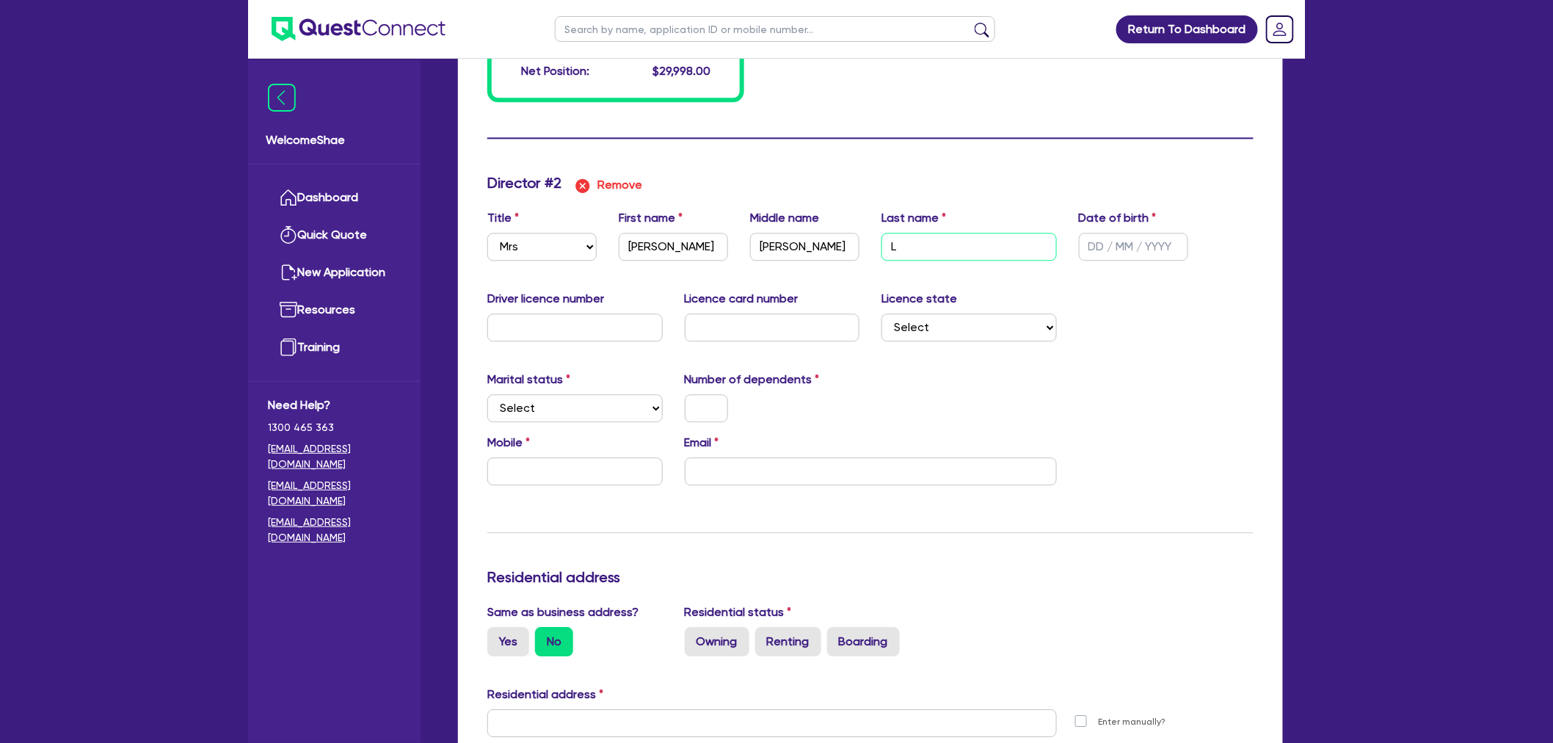
type input "2000"
type input "Le"
type input "0"
type input "0431316907"
type input "7000"
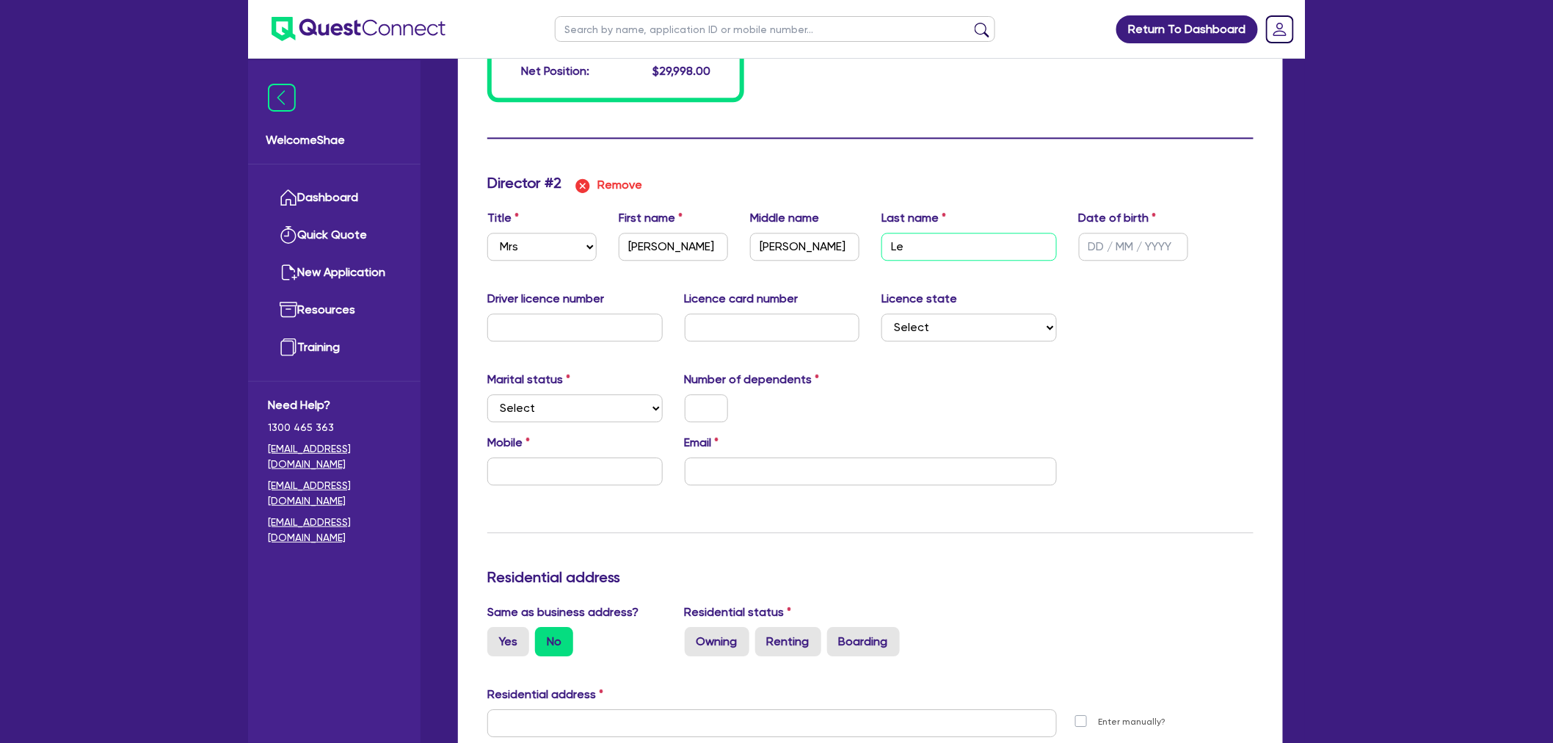
type input "1000"
type input "20000"
type input "2000"
type input "[PERSON_NAME]"
type input "0"
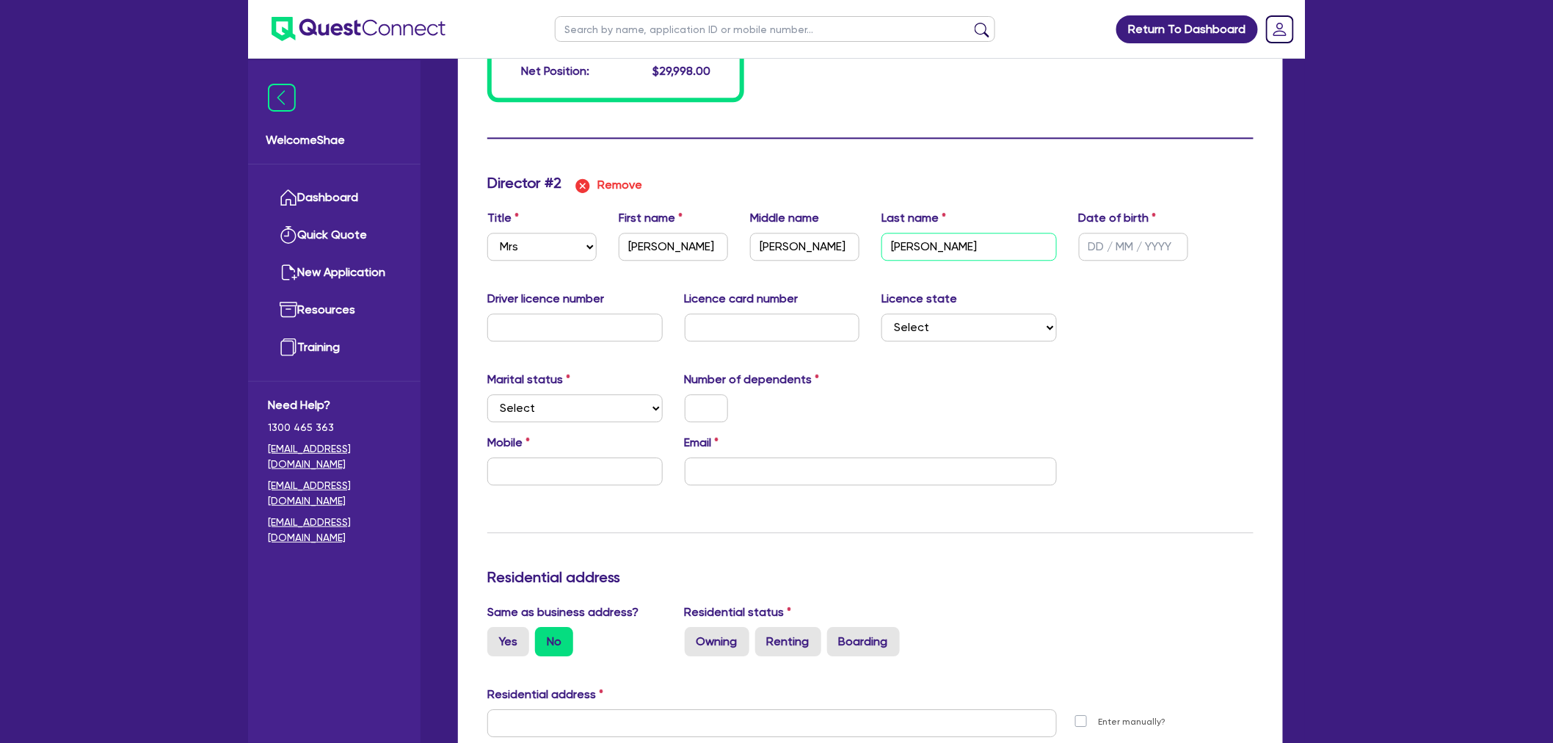
type input "0431316907"
type input "7000"
type input "1000"
type input "20000"
type input "2000"
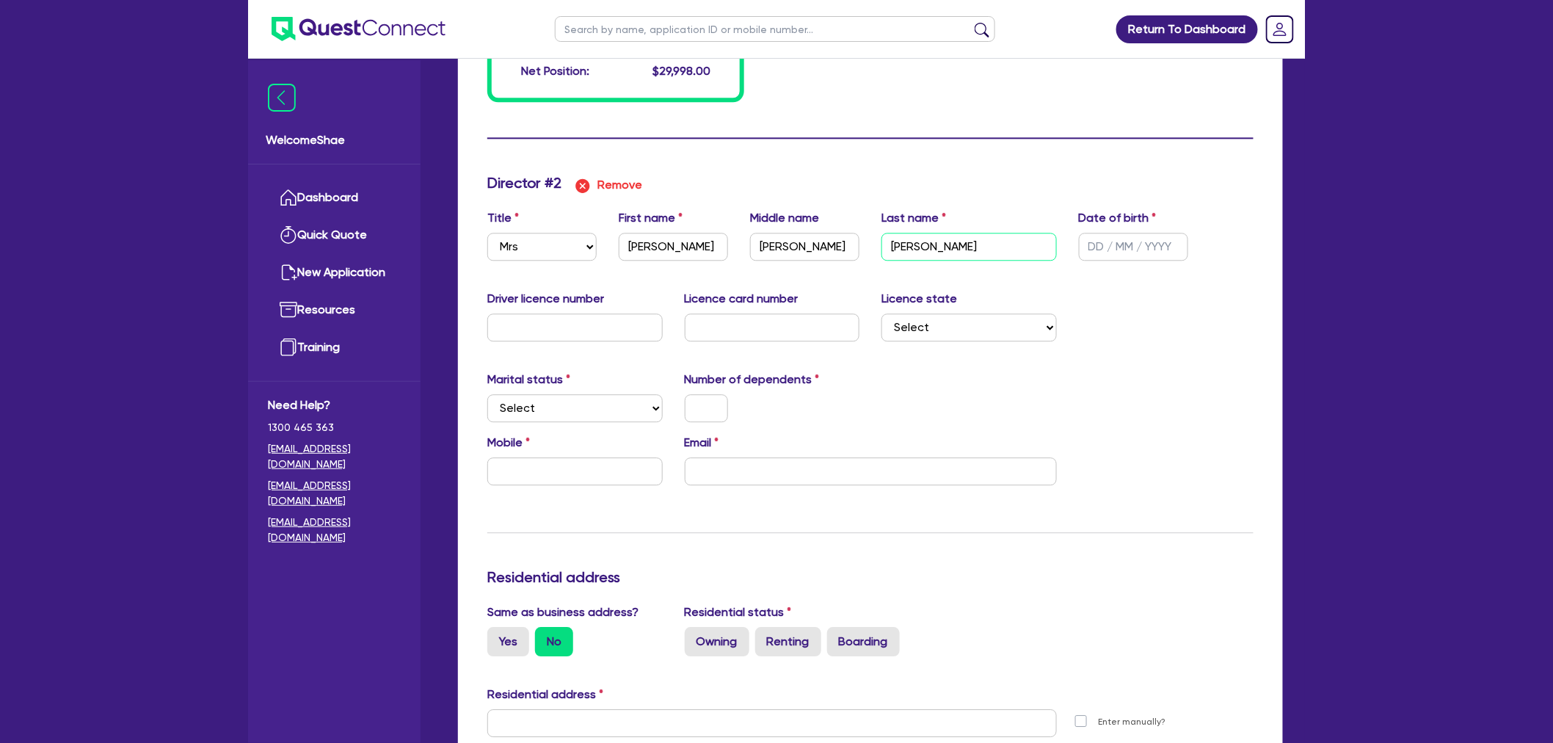
type input "Lewi"
type input "0"
type input "0431316907"
type input "7000"
type input "1000"
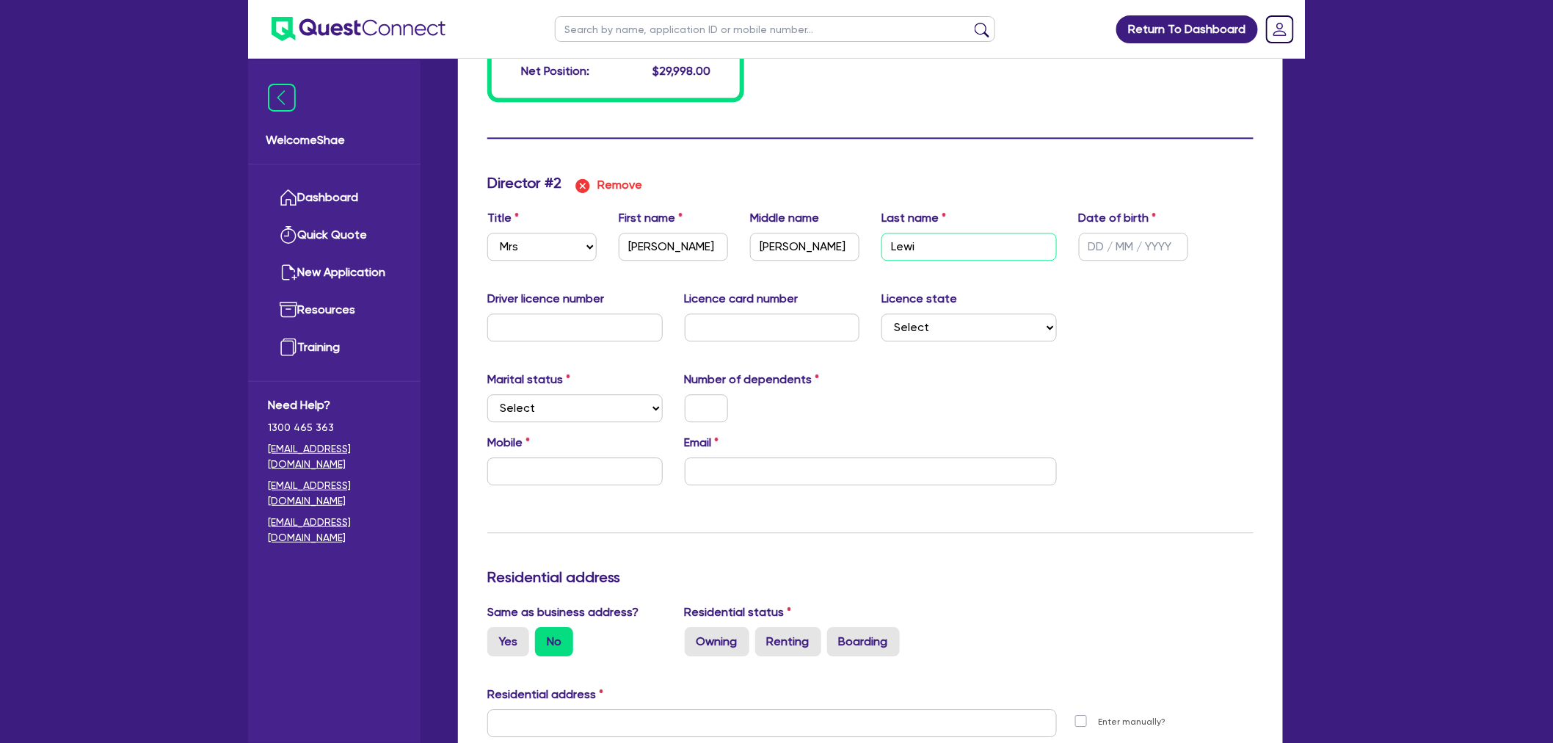
type input "20000"
type input "2000"
type input "[PERSON_NAME]"
type input "0"
type input "0431316907"
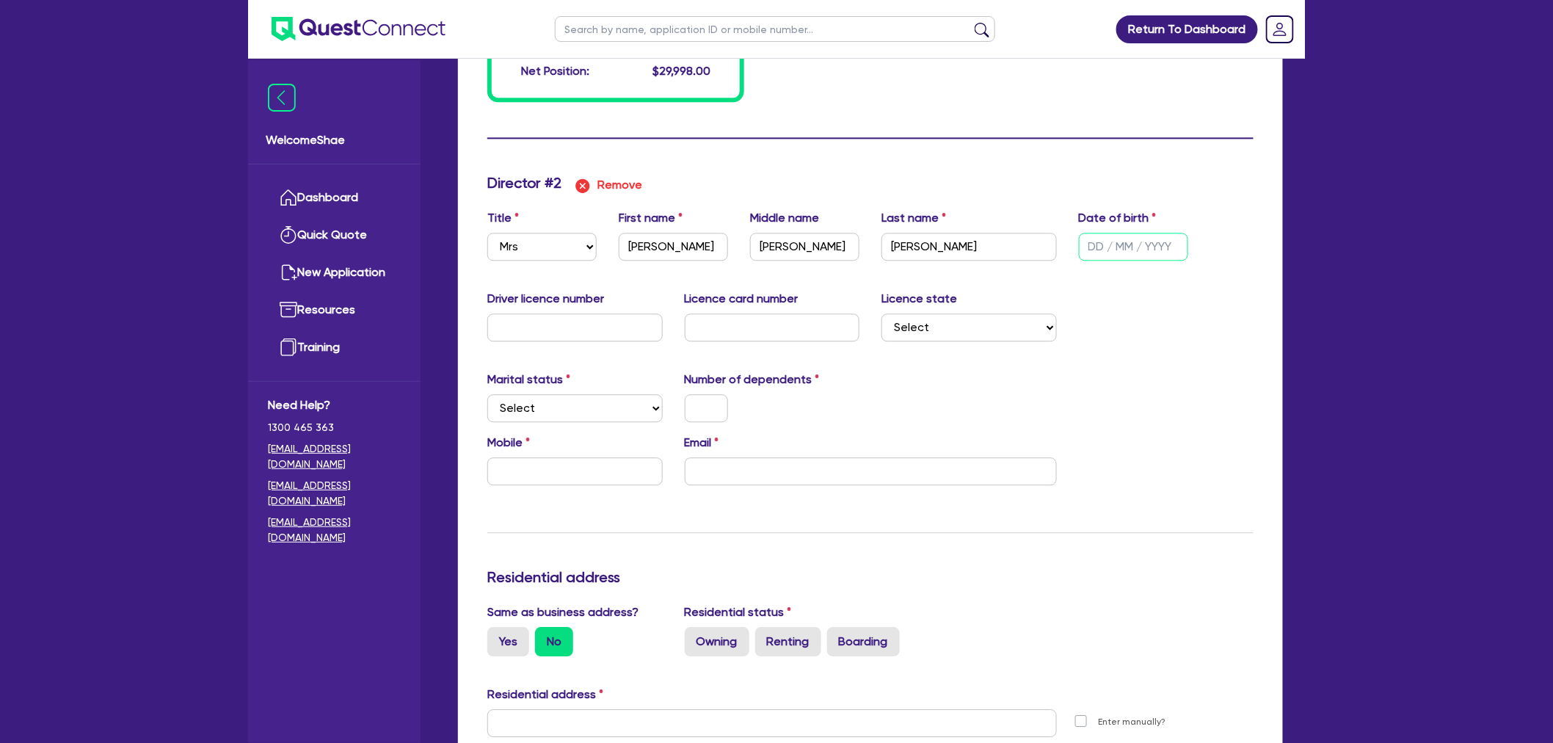
type input "7000"
type input "1000"
type input "20000"
type input "2000"
type input "0 / /"
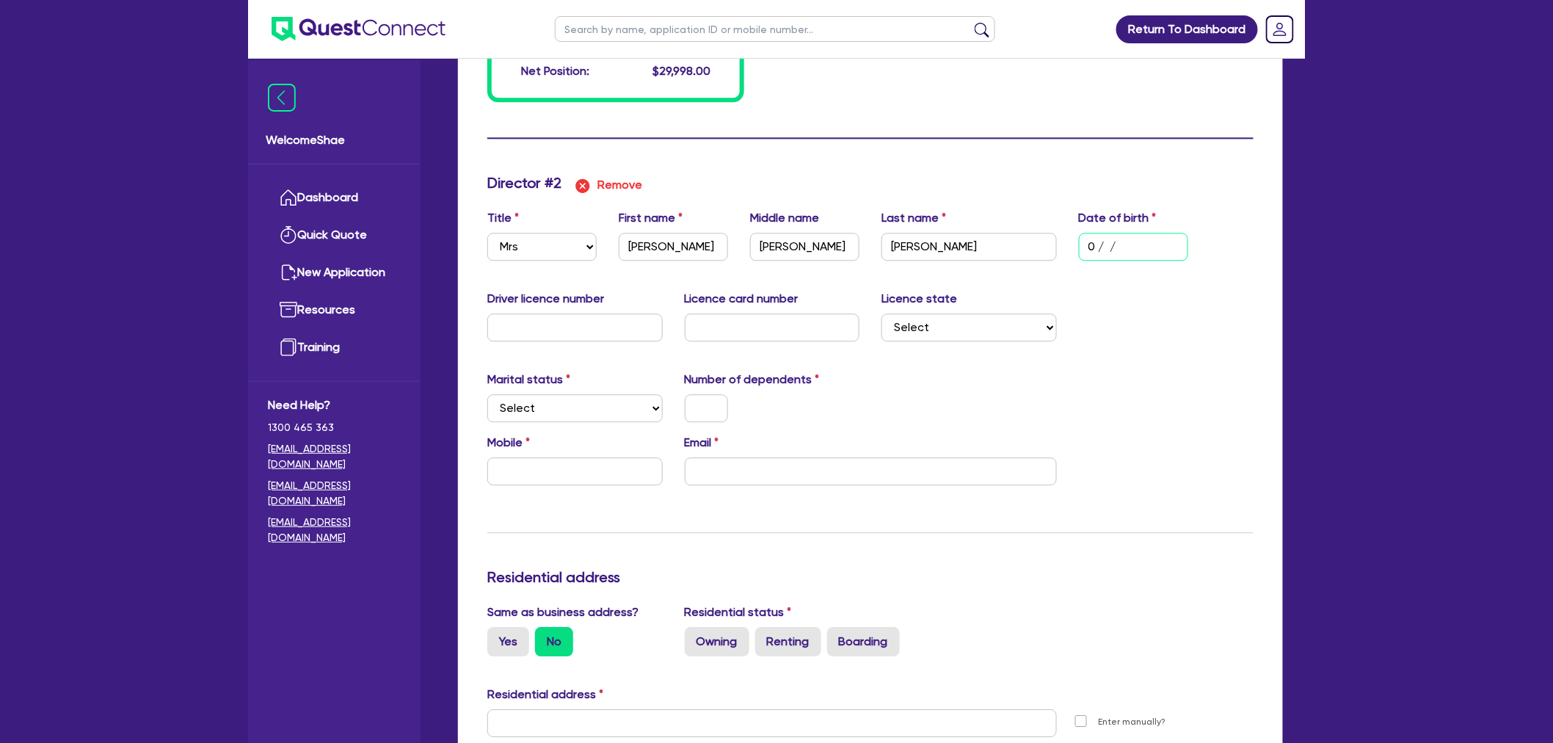
type input "0"
type input "0431316907"
type input "7000"
type input "1000"
type input "20000"
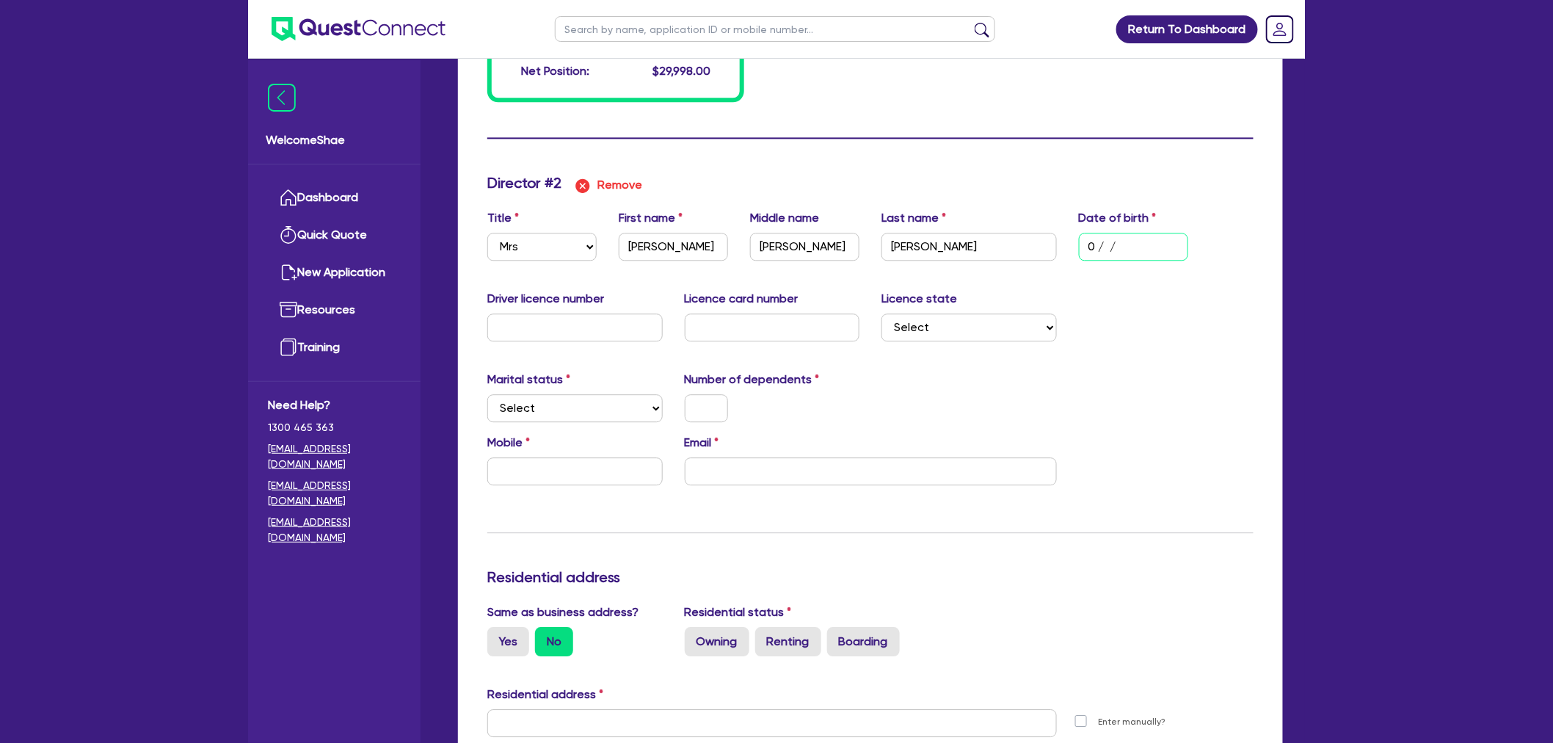
type input "2000"
type input "01/ /"
type input "0"
type input "0431316907"
type input "7000"
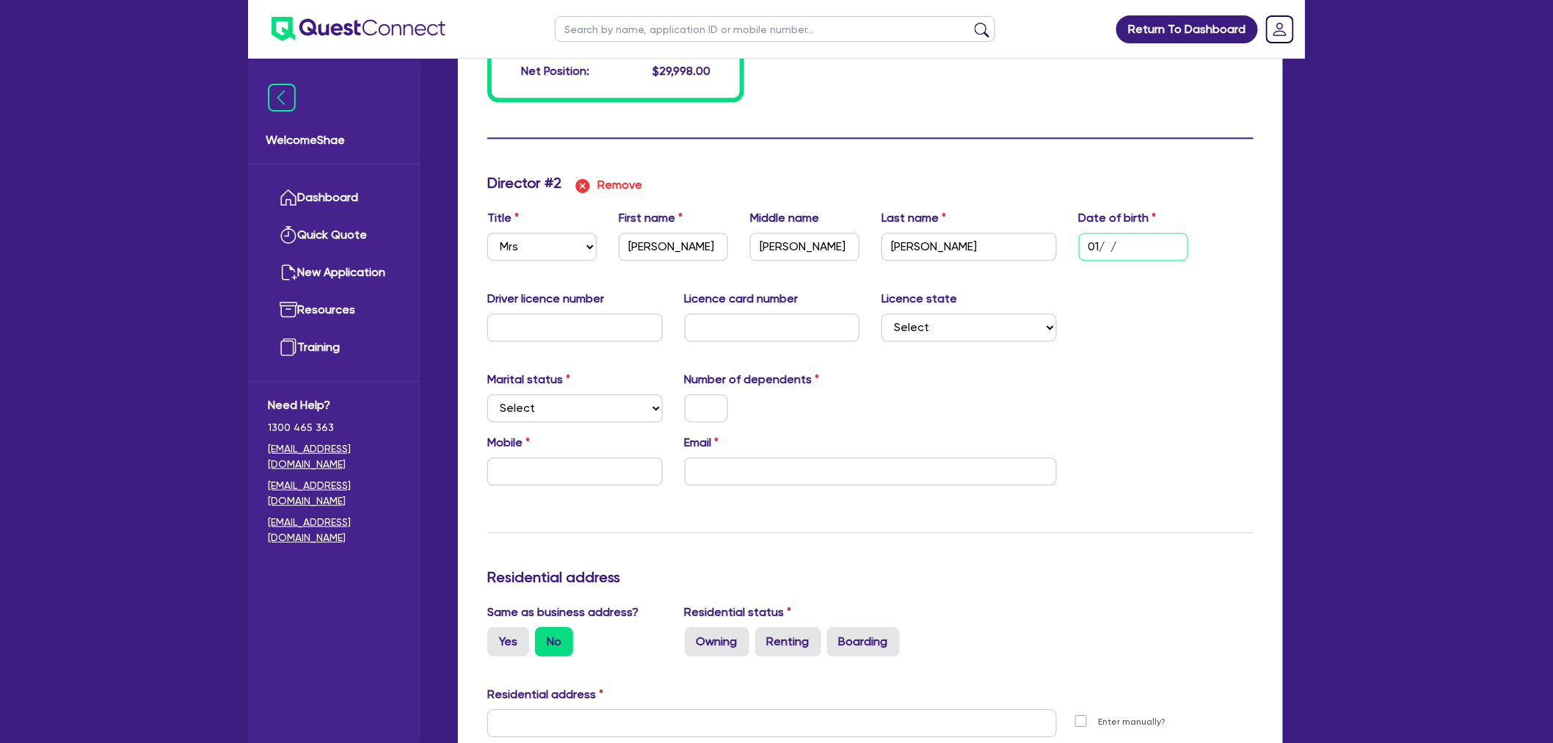
type input "1000"
type input "20000"
type input "2000"
type input "01/0 /"
type input "0"
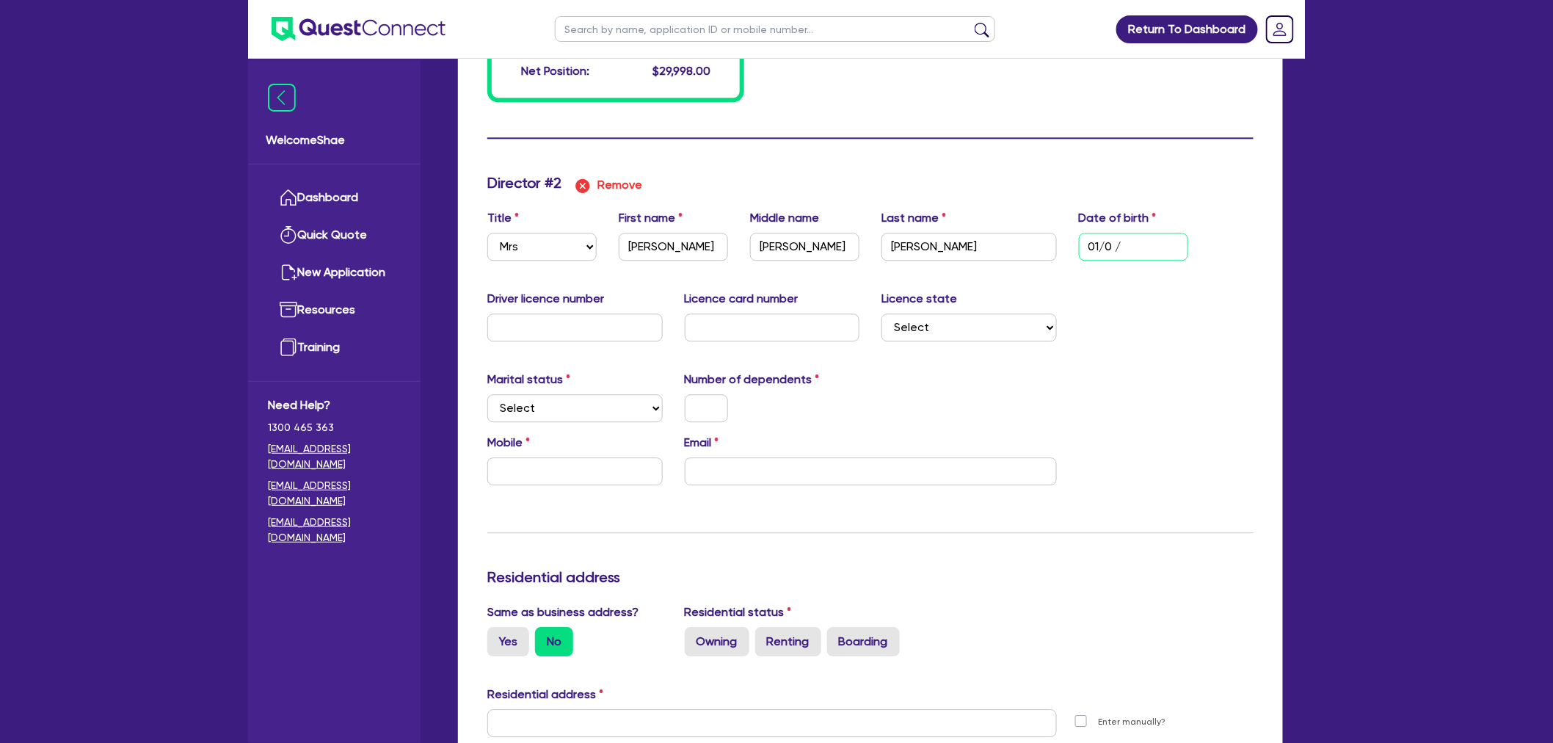
type input "0431316907"
type input "7000"
type input "1000"
type input "20000"
type input "2000"
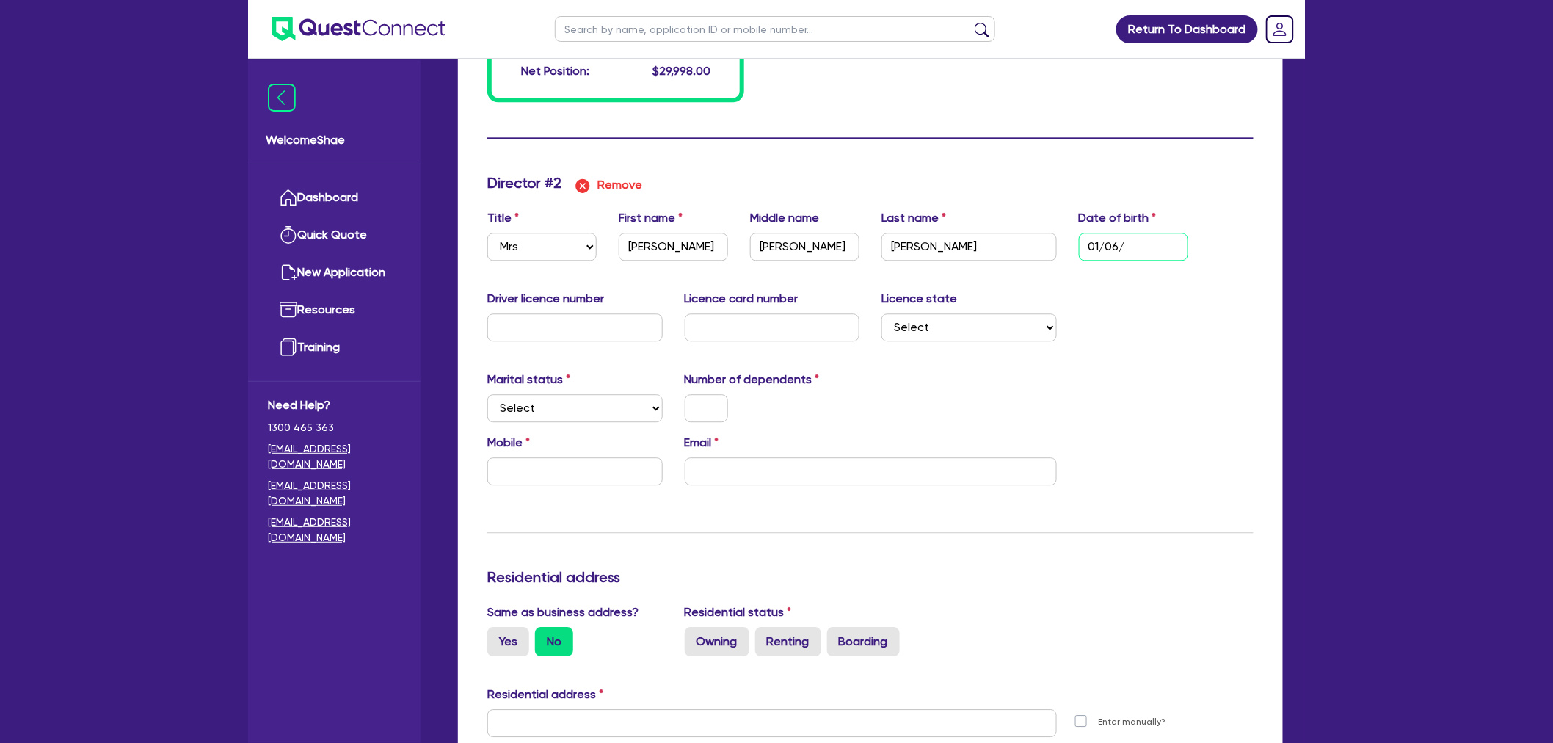
type input "01/06/"
type input "0"
type input "0431316907"
type input "7000"
type input "1000"
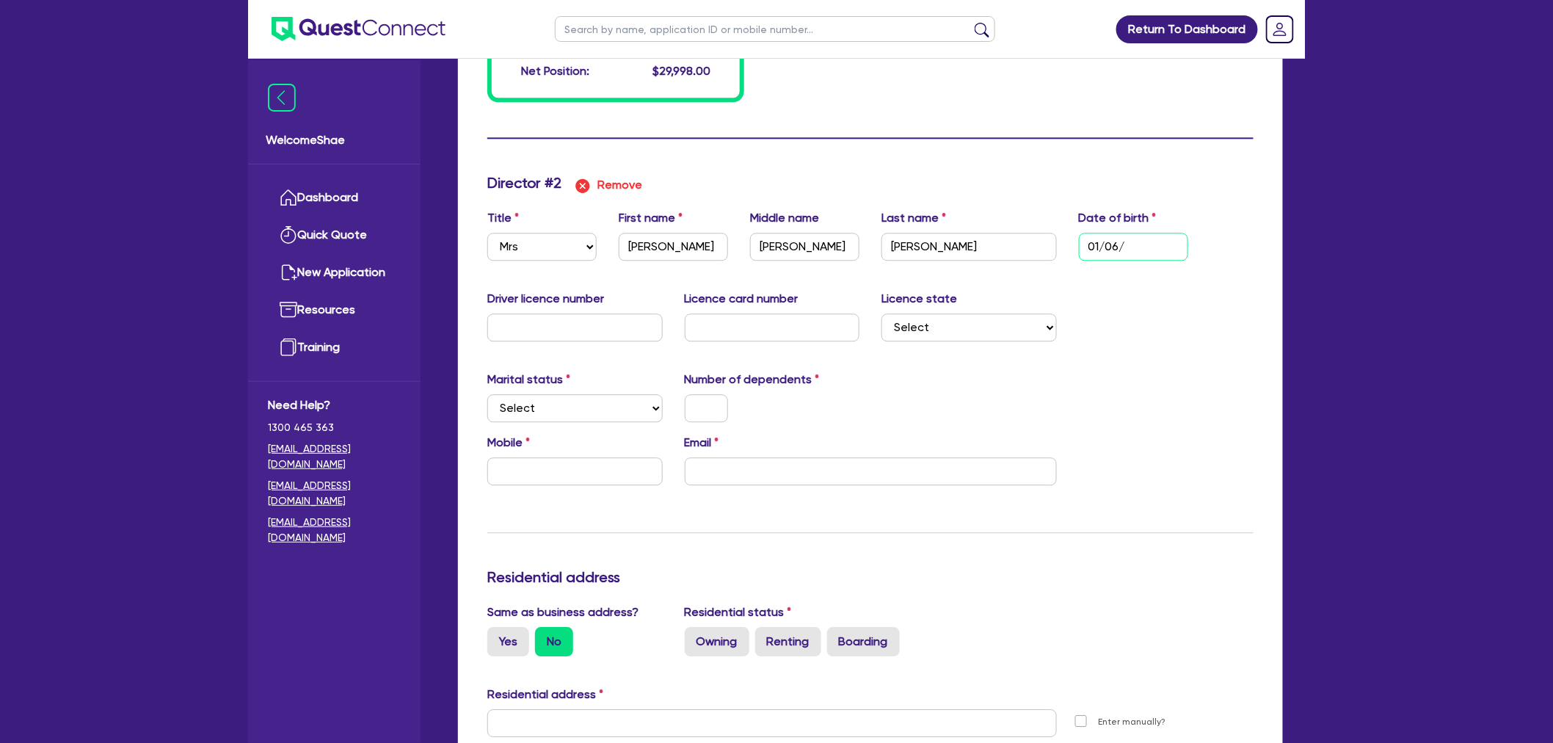
type input "20000"
type input "2000"
type input "01/06/1"
type input "0"
type input "0431316907"
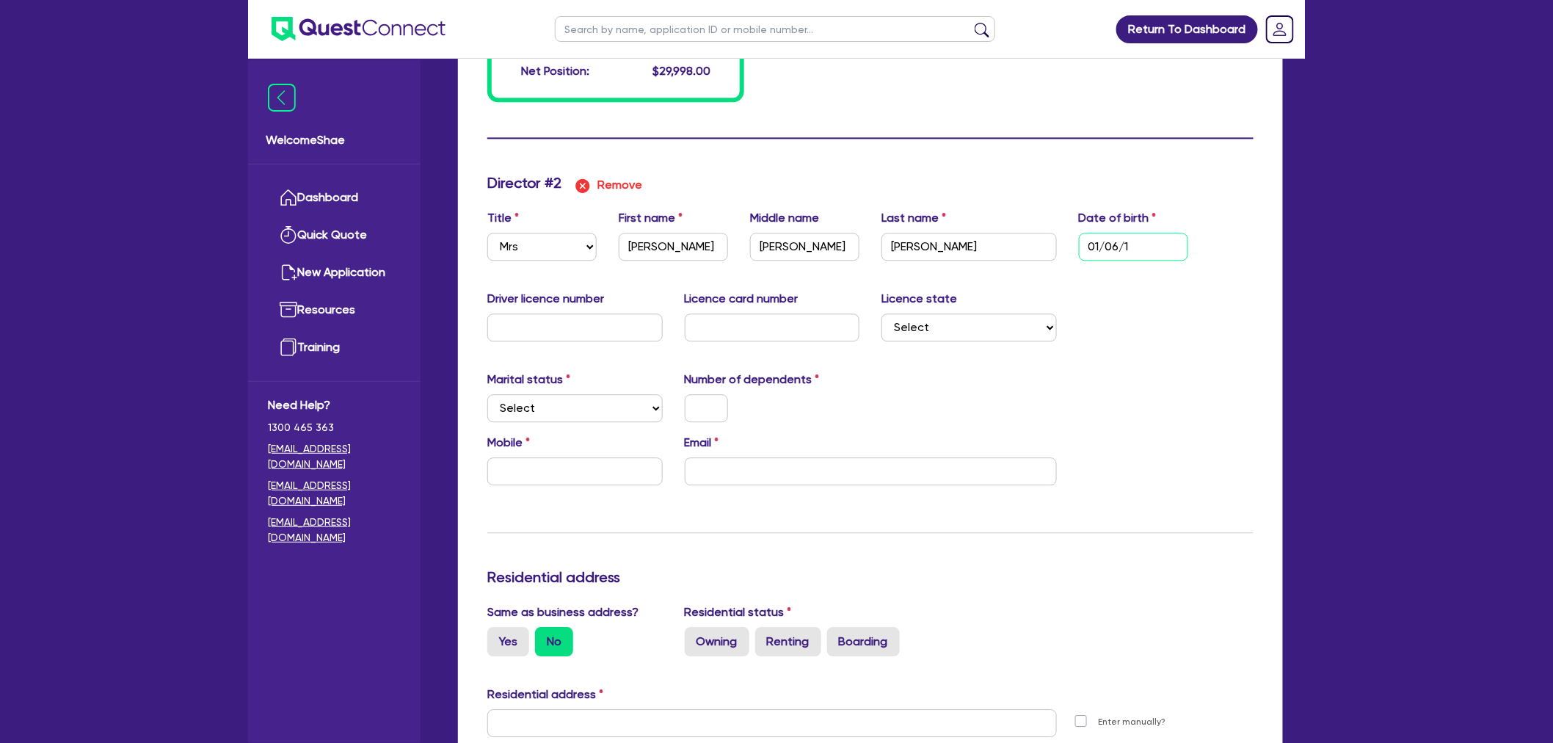
type input "7000"
type input "1000"
type input "20000"
type input "2000"
type input "[DATE]"
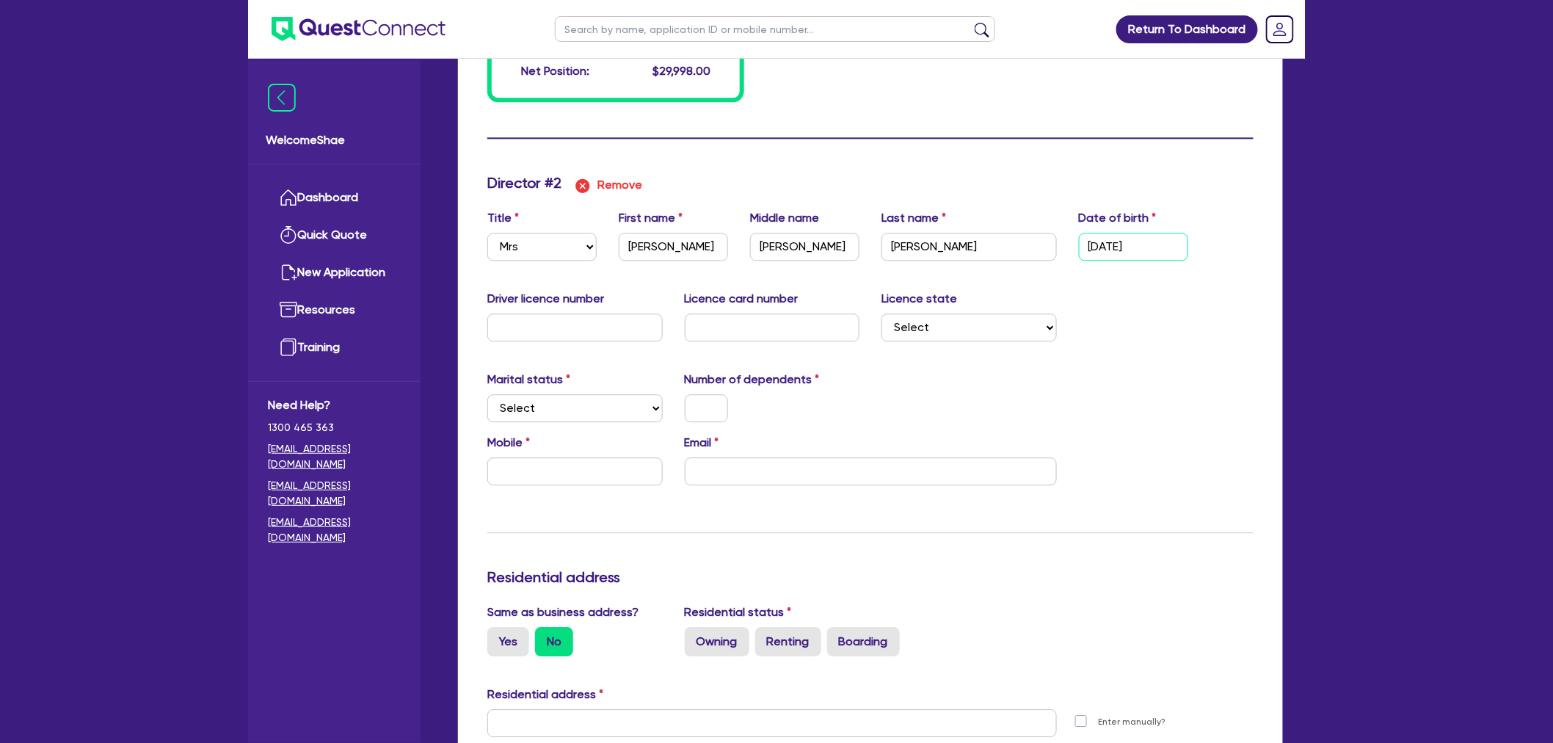
type input "0"
type input "0431316907"
type input "7000"
type input "1000"
type input "20000"
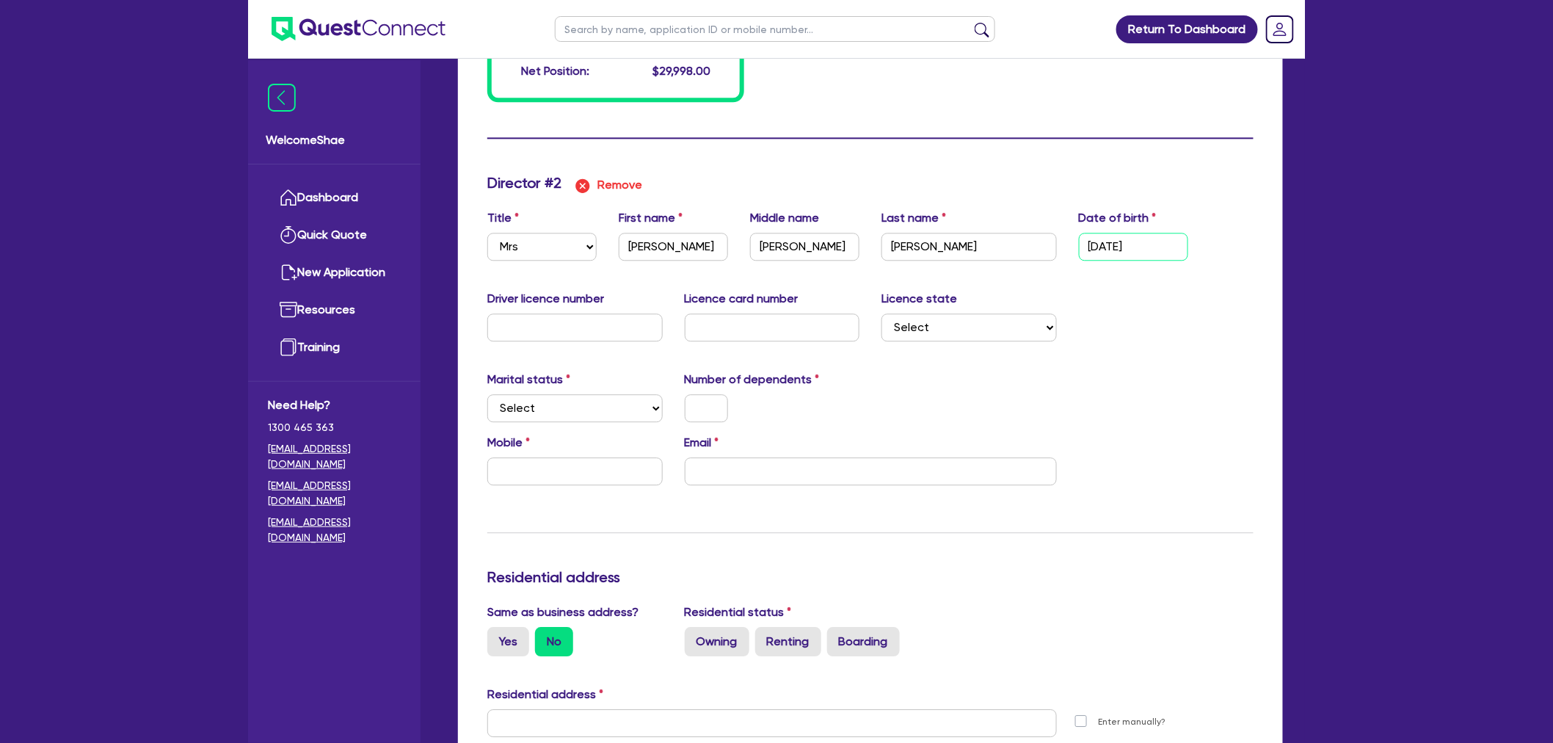
type input "2000"
type input "01/06/196"
type input "0"
type input "0431316907"
type input "7000"
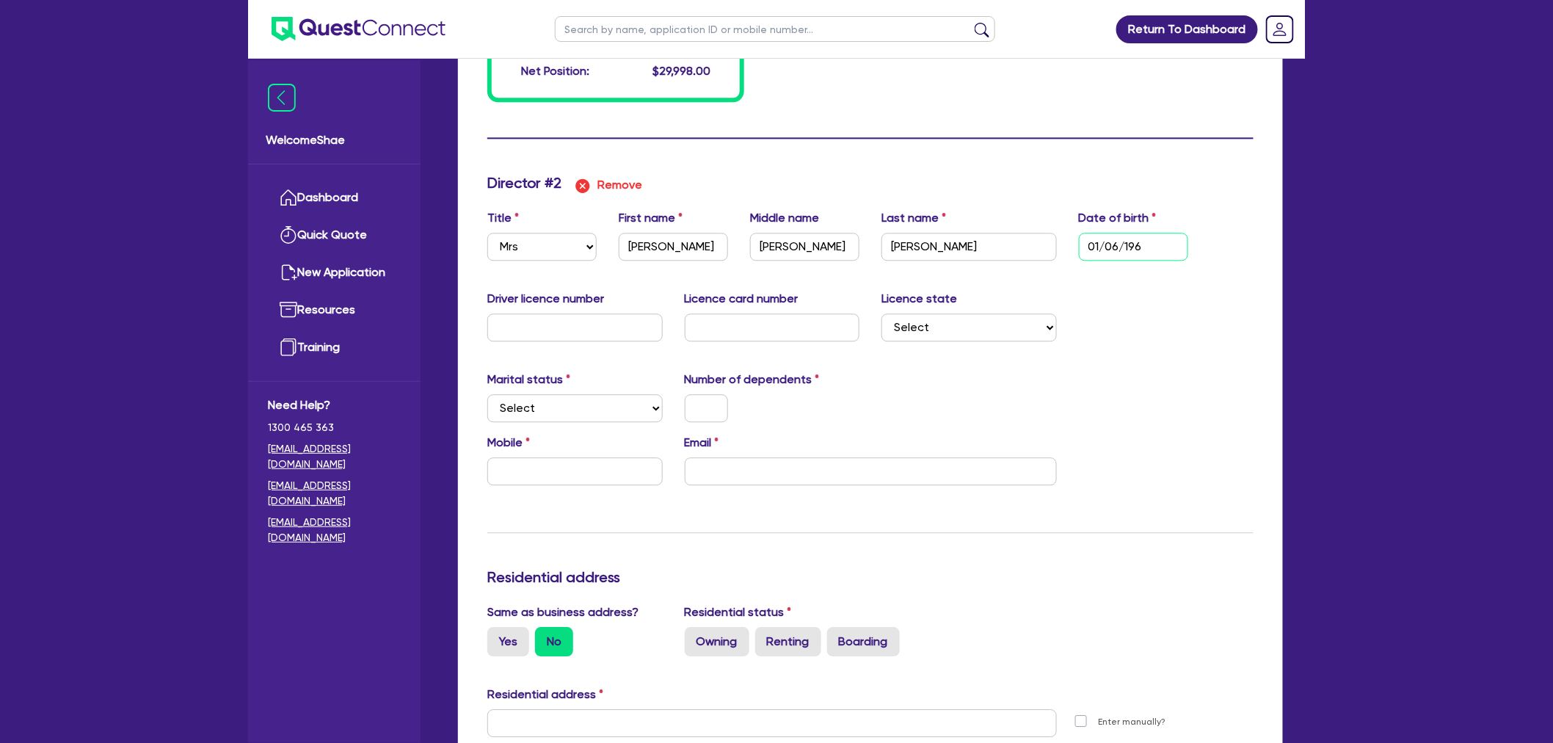
type input "1000"
type input "20000"
type input "2000"
type input "[DATE]"
click at [603, 331] on input "text" at bounding box center [574, 327] width 175 height 28
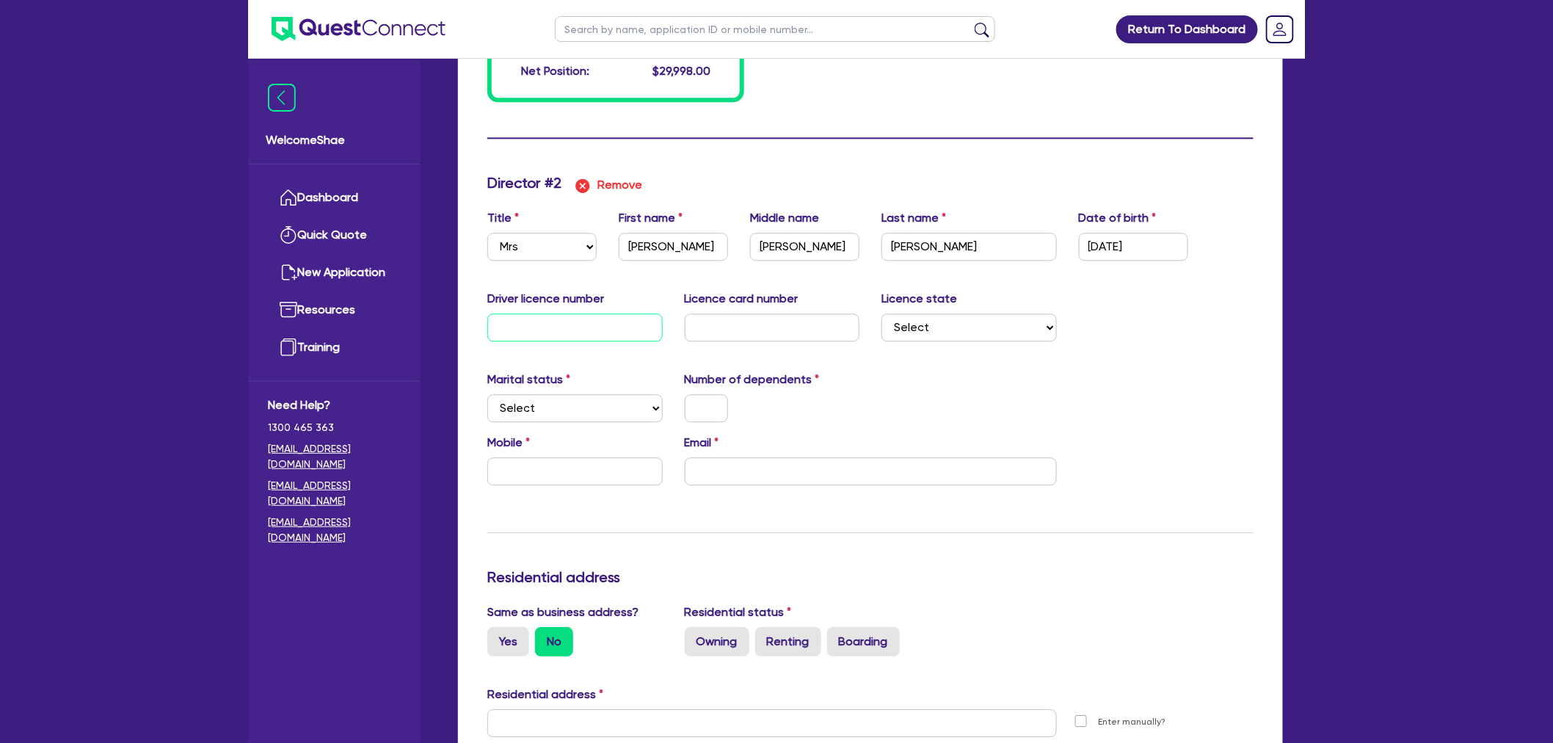
type input "0"
type input "0431316907"
type input "7000"
type input "1000"
type input "20000"
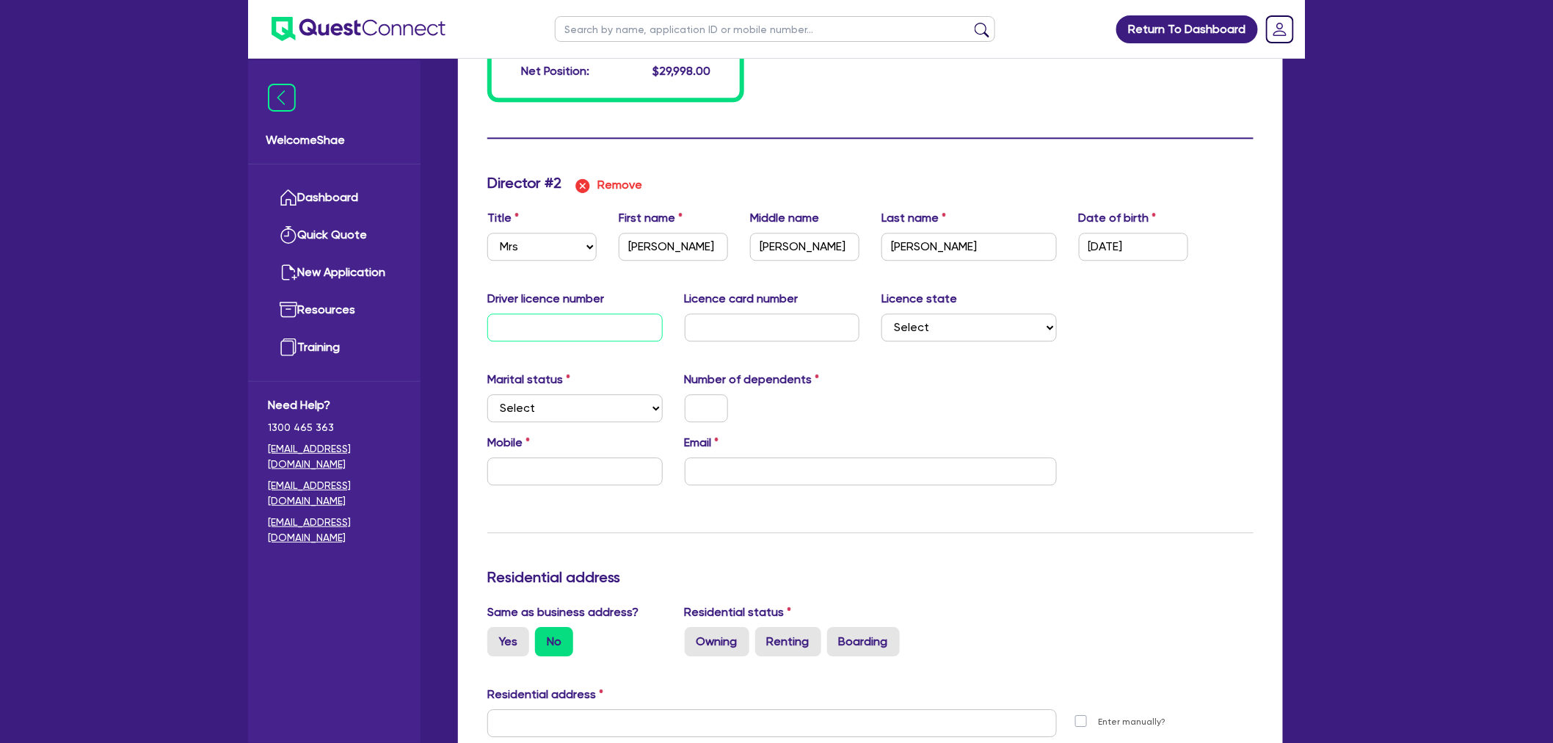
type input "2000"
type input "5"
type input "0"
drag, startPoint x: 929, startPoint y: 316, endPoint x: 934, endPoint y: 327, distance: 11.9
click at [929, 316] on select "Select [GEOGRAPHIC_DATA] [GEOGRAPHIC_DATA] [GEOGRAPHIC_DATA] [GEOGRAPHIC_DATA] …" at bounding box center [969, 327] width 175 height 28
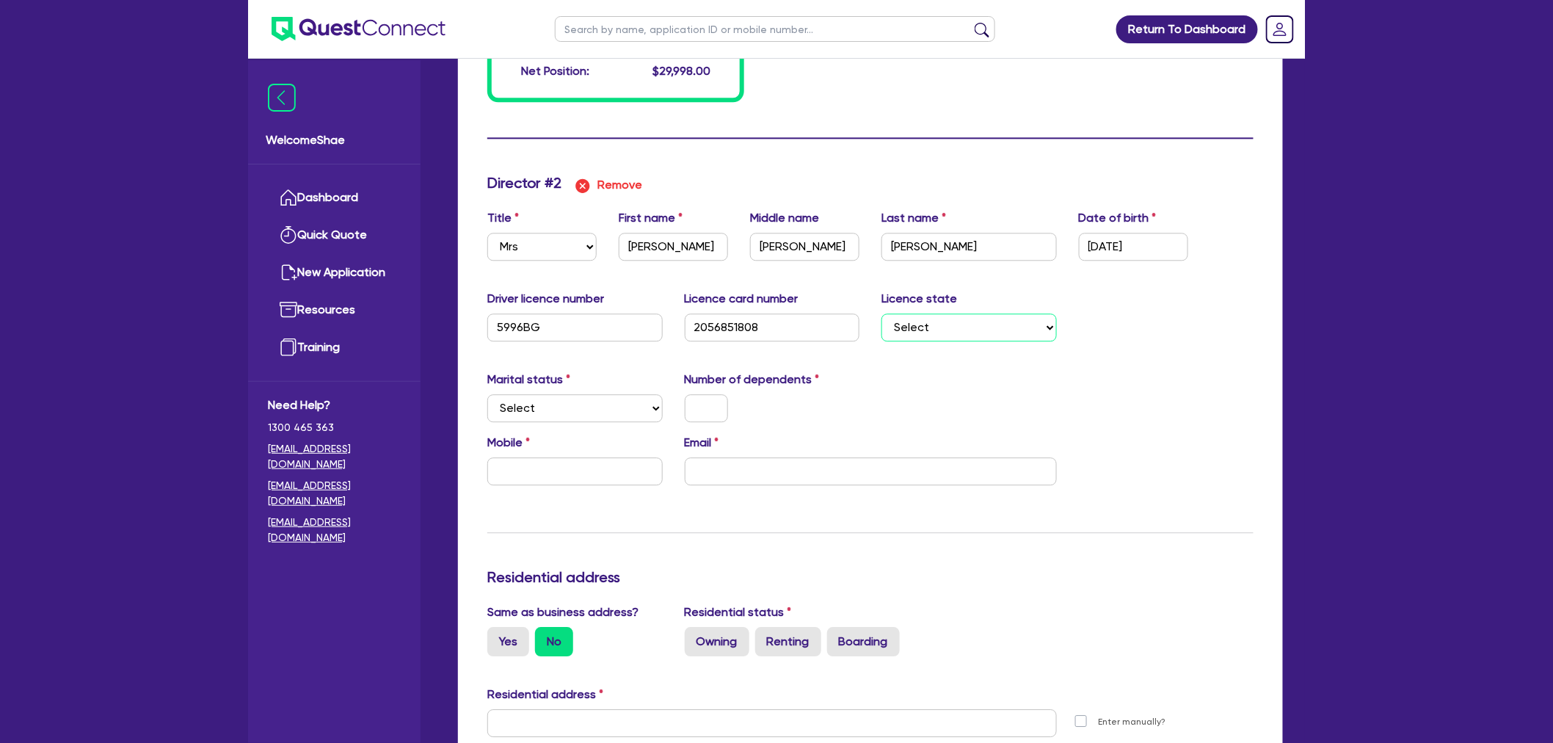
click at [882, 313] on select "Select [GEOGRAPHIC_DATA] [GEOGRAPHIC_DATA] [GEOGRAPHIC_DATA] [GEOGRAPHIC_DATA] …" at bounding box center [969, 327] width 175 height 28
click at [648, 402] on select "Select Single Married De Facto / Partner" at bounding box center [574, 408] width 175 height 28
click at [487, 394] on select "Select Single Married De Facto / Partner" at bounding box center [574, 408] width 175 height 28
click at [700, 405] on input "text" at bounding box center [706, 408] width 43 height 28
drag, startPoint x: 578, startPoint y: 453, endPoint x: 573, endPoint y: 468, distance: 16.0
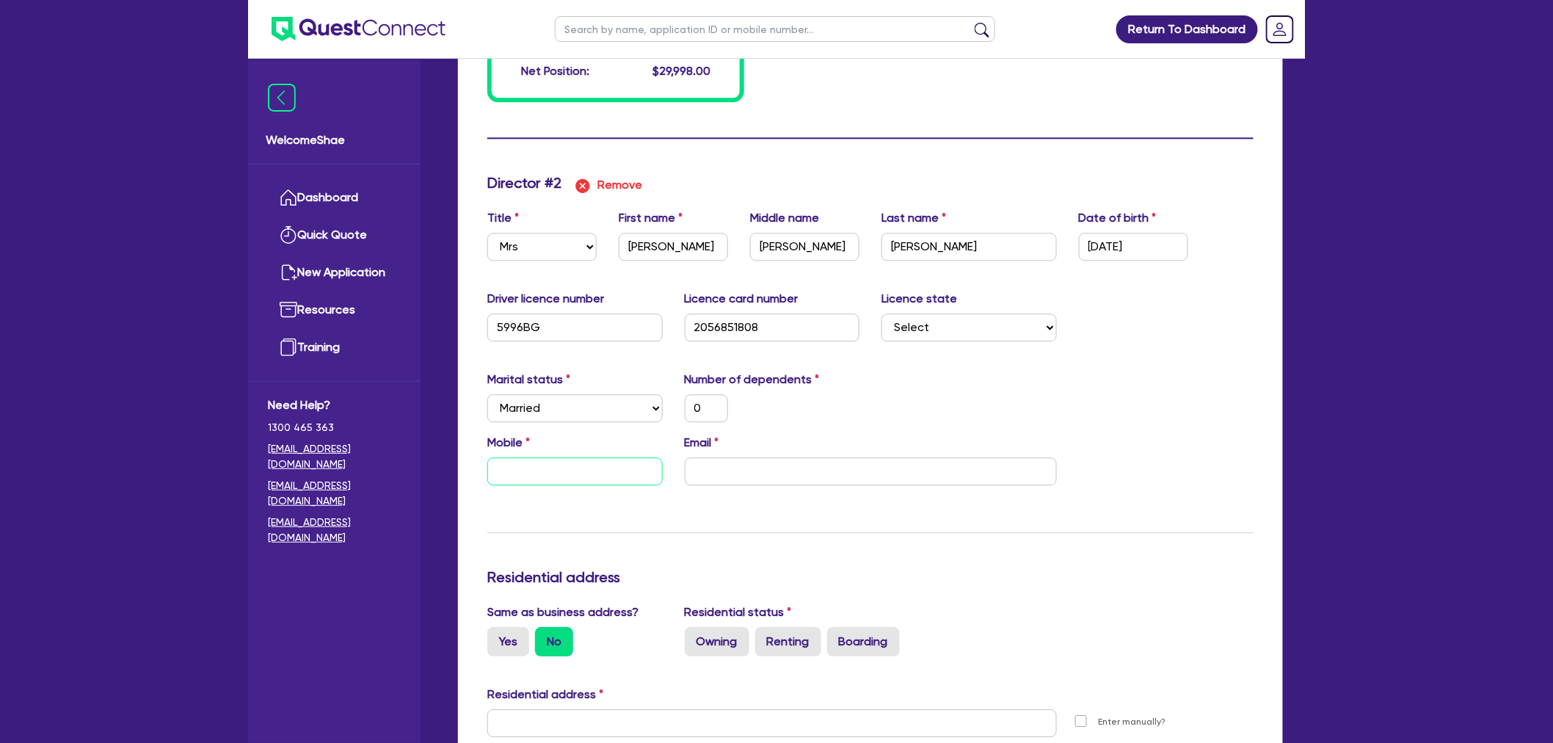
click at [578, 457] on input "text" at bounding box center [574, 471] width 175 height 28
paste input "0432 418 707"
click at [722, 479] on input "email" at bounding box center [871, 471] width 372 height 28
paste input "[EMAIL_ADDRESS][DOMAIN_NAME]"
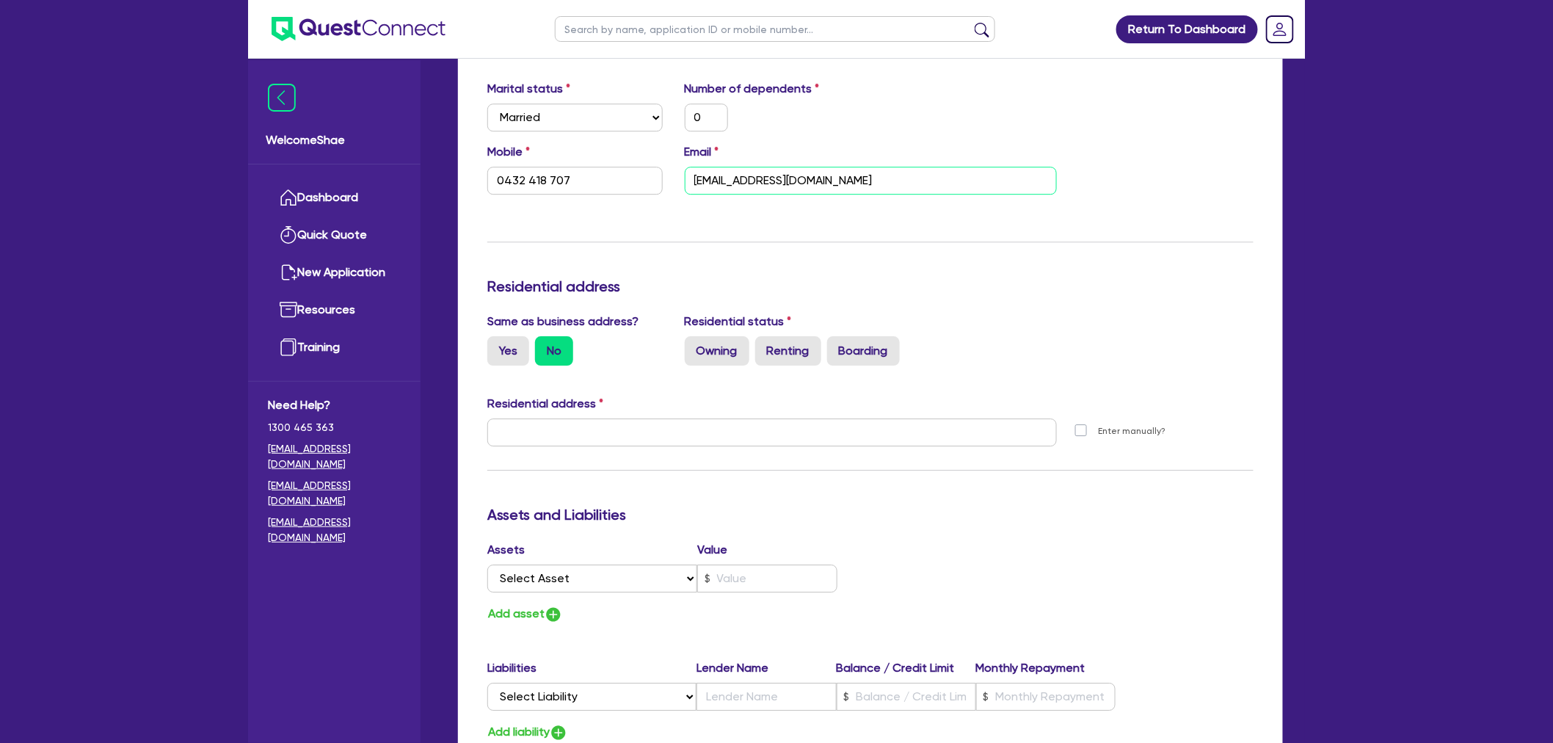
scroll to position [1756, 0]
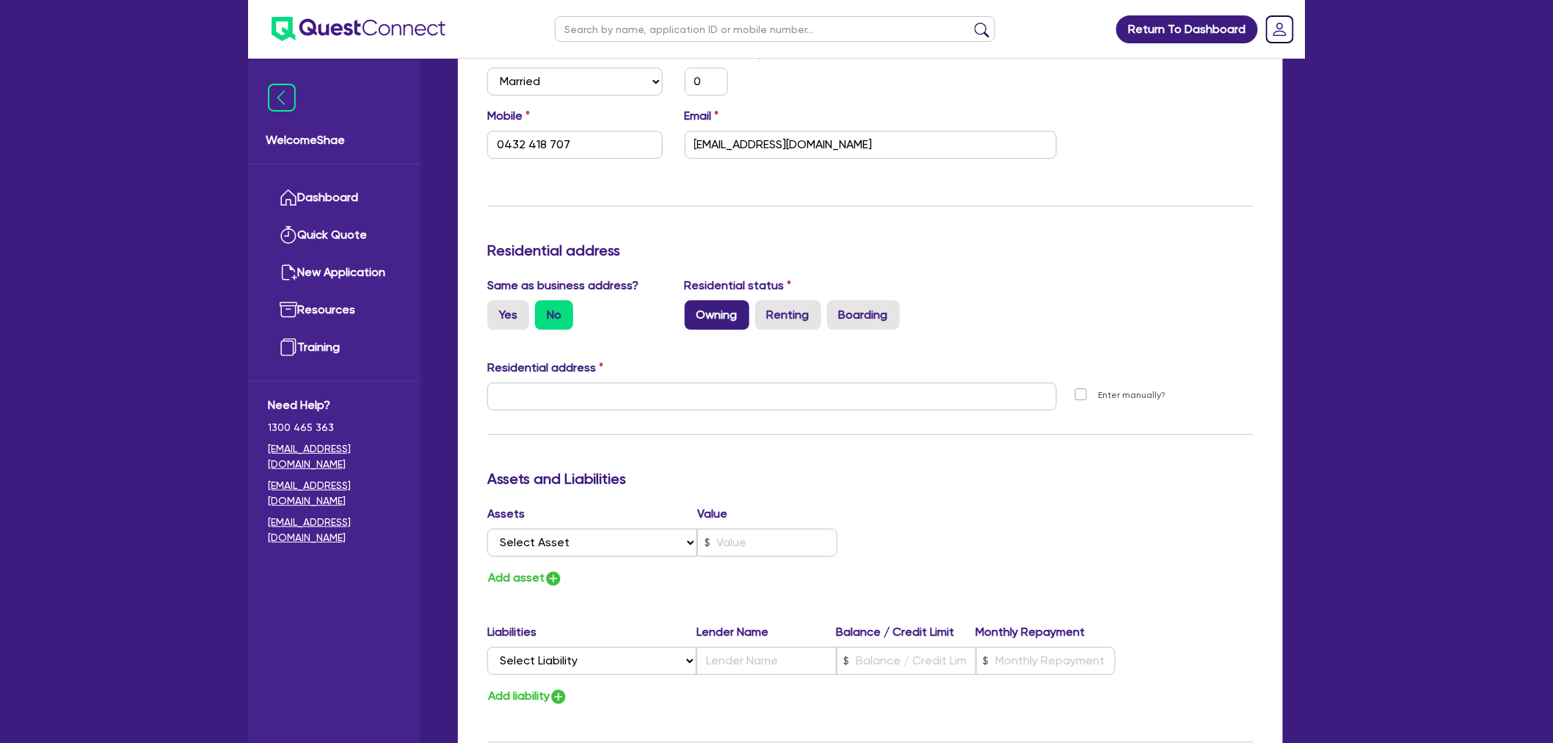
click at [725, 323] on label "Owning" at bounding box center [717, 314] width 65 height 29
click at [694, 310] on input "Owning" at bounding box center [690, 305] width 10 height 10
click at [603, 392] on input "text" at bounding box center [772, 396] width 570 height 28
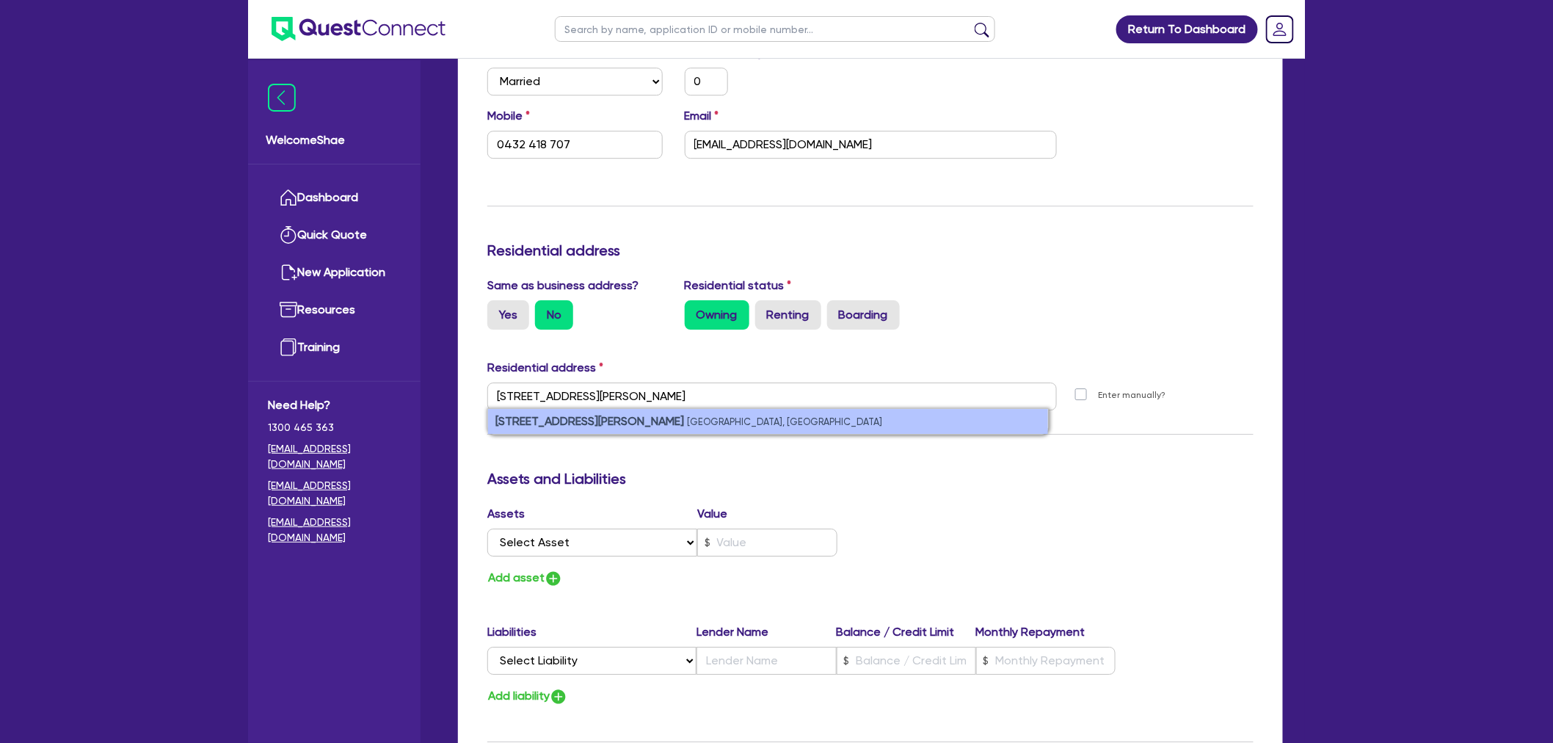
click at [600, 409] on li "[STREET_ADDRESS][PERSON_NAME]" at bounding box center [768, 421] width 560 height 25
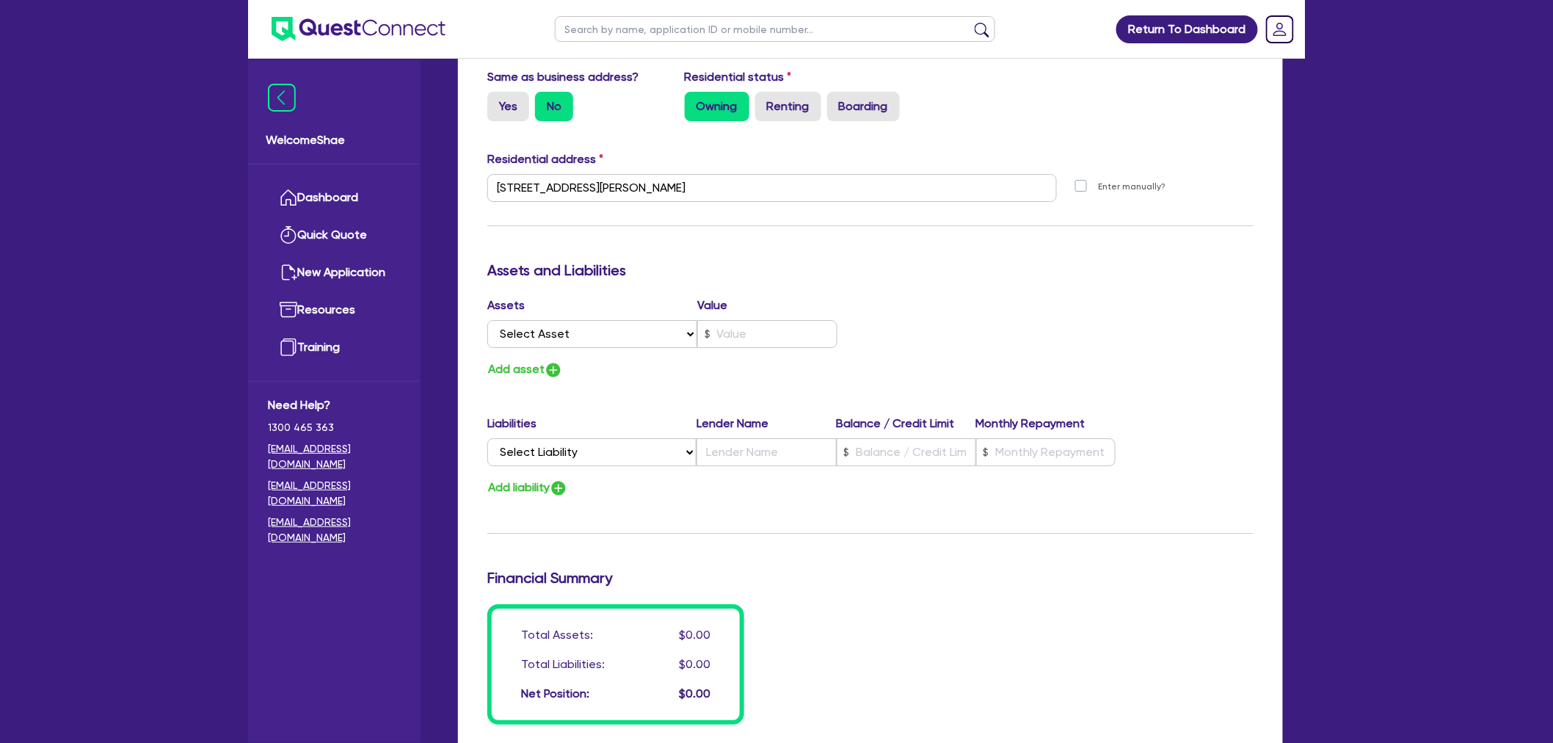
scroll to position [2160, 0]
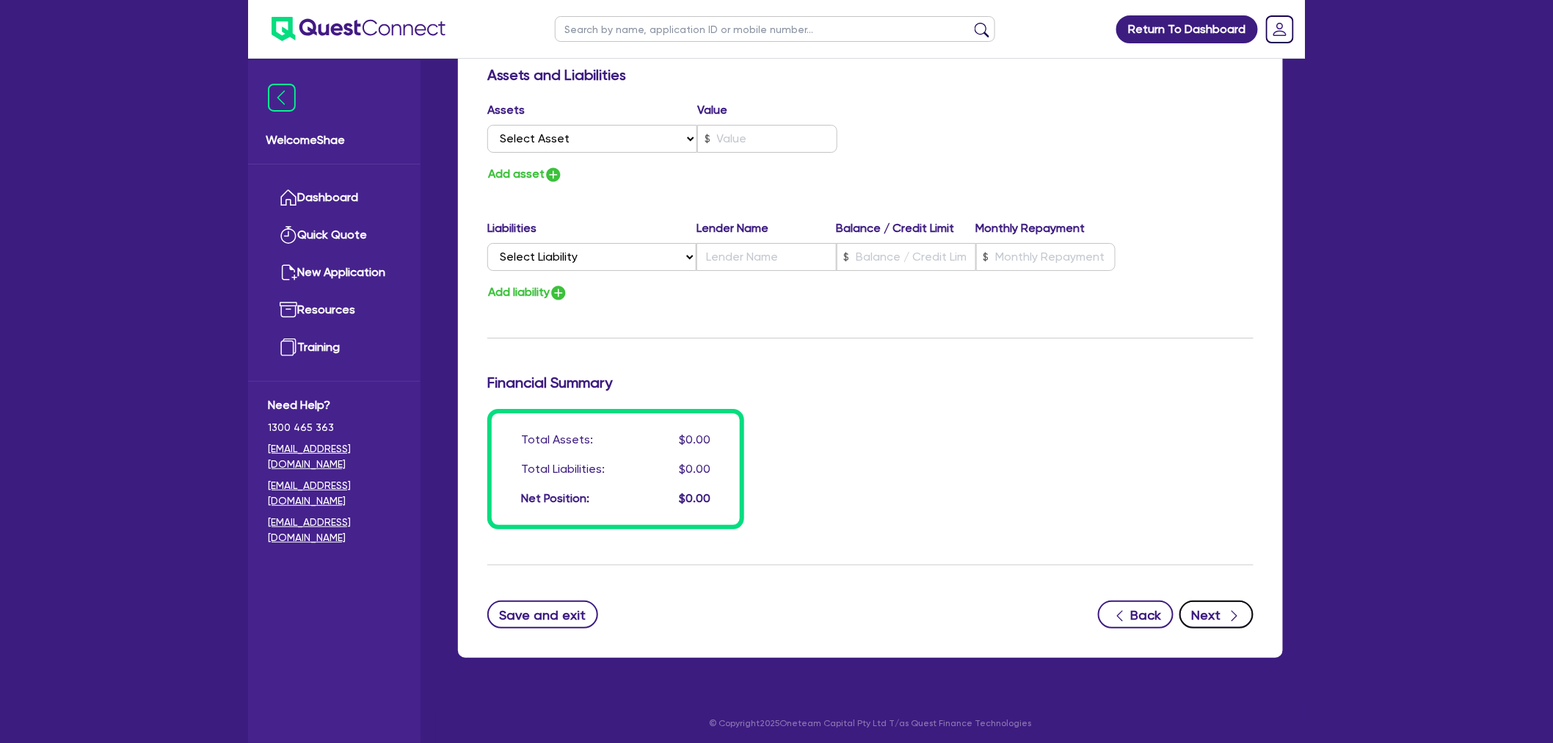
click at [1216, 600] on button "Next" at bounding box center [1217, 614] width 74 height 28
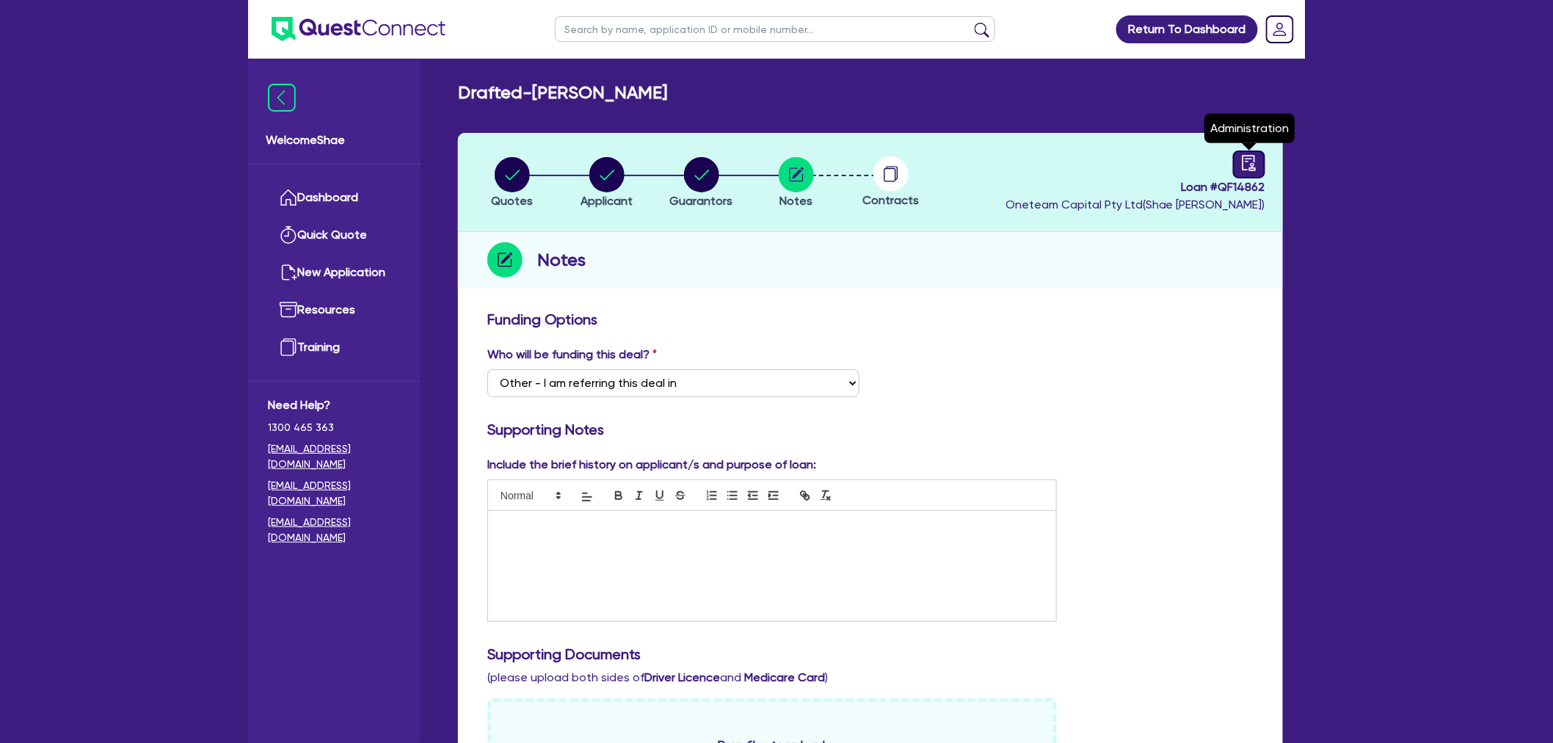
click at [1249, 170] on icon "audit" at bounding box center [1249, 162] width 13 height 15
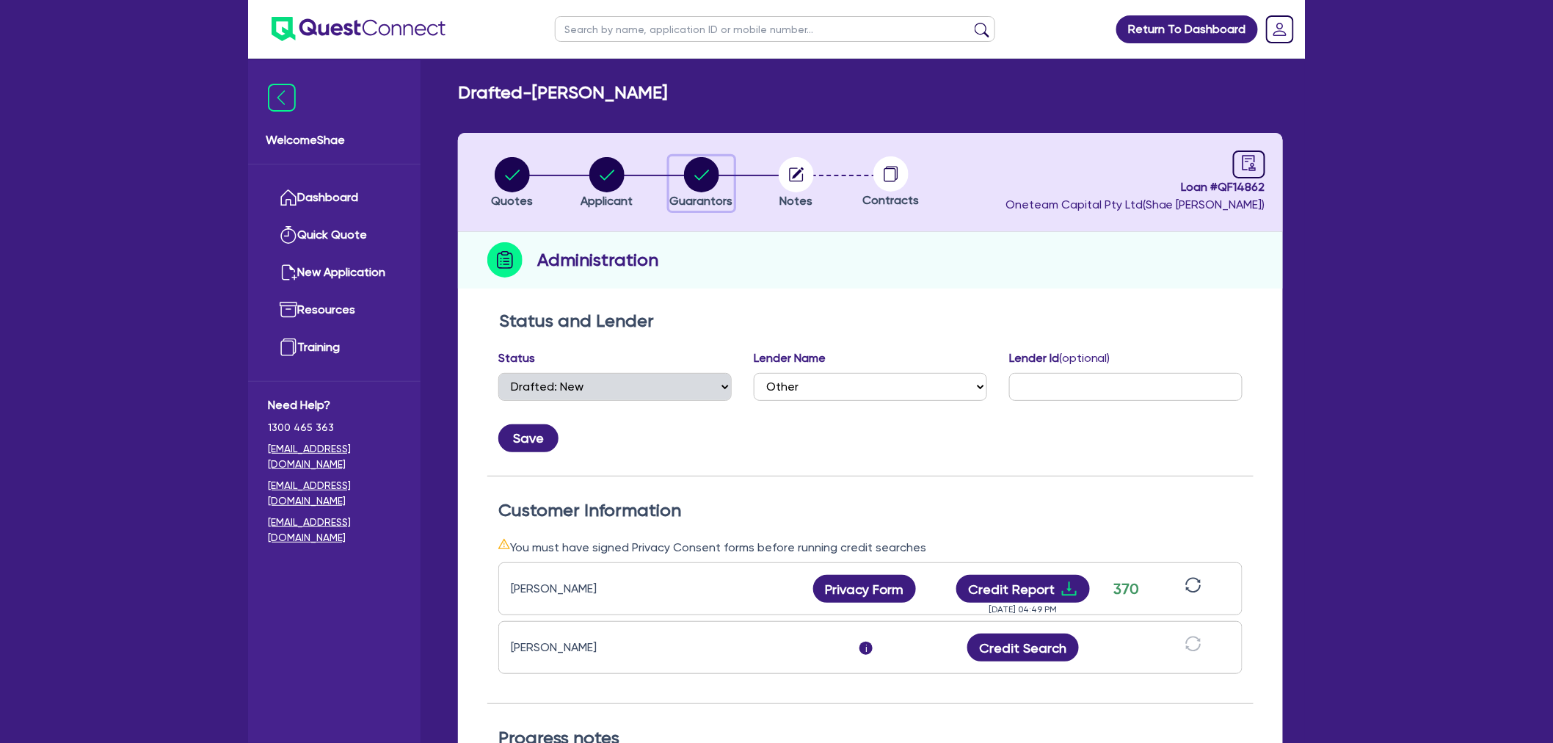
drag, startPoint x: 709, startPoint y: 178, endPoint x: 750, endPoint y: 269, distance: 100.5
click at [709, 178] on circle "button" at bounding box center [701, 174] width 35 height 35
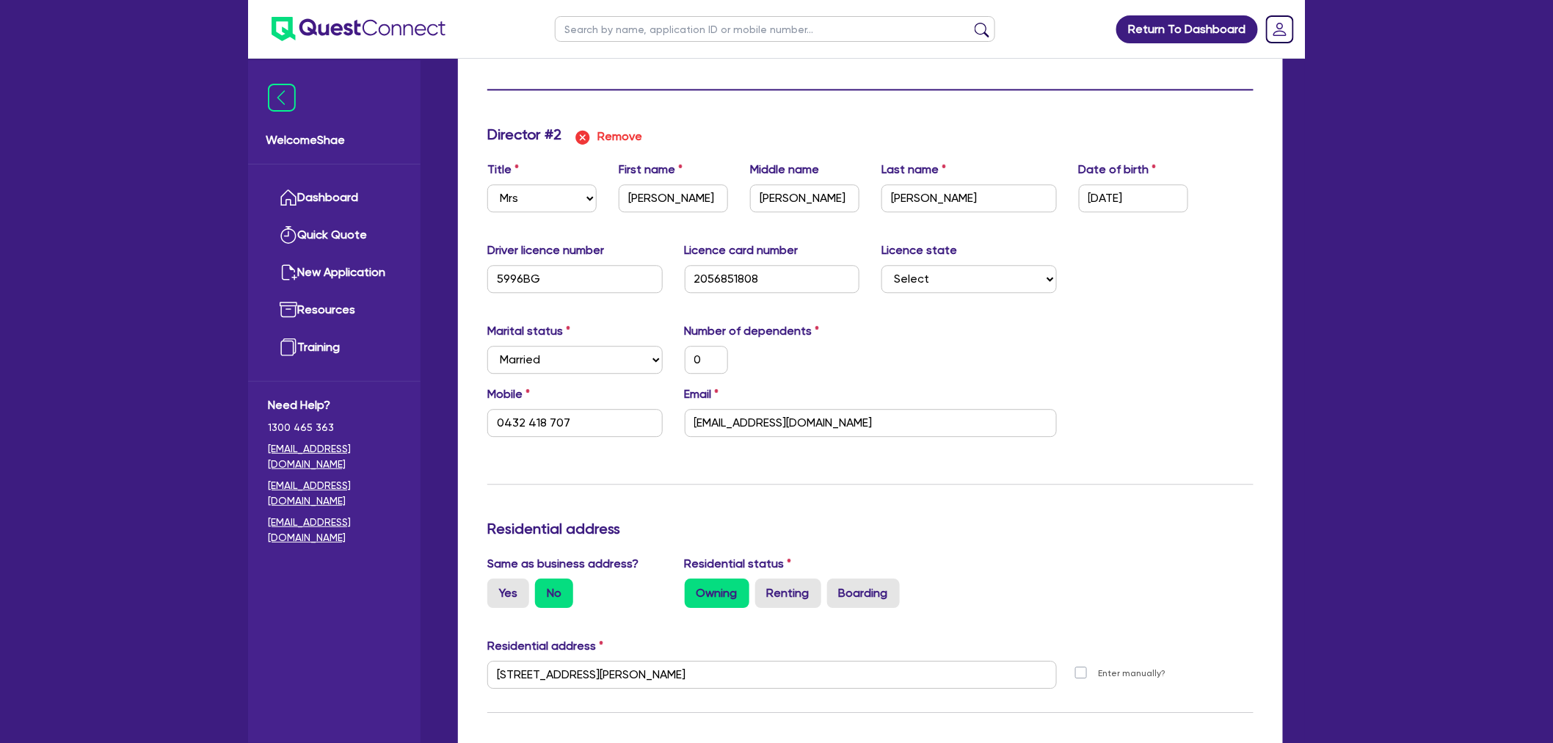
scroll to position [1550, 0]
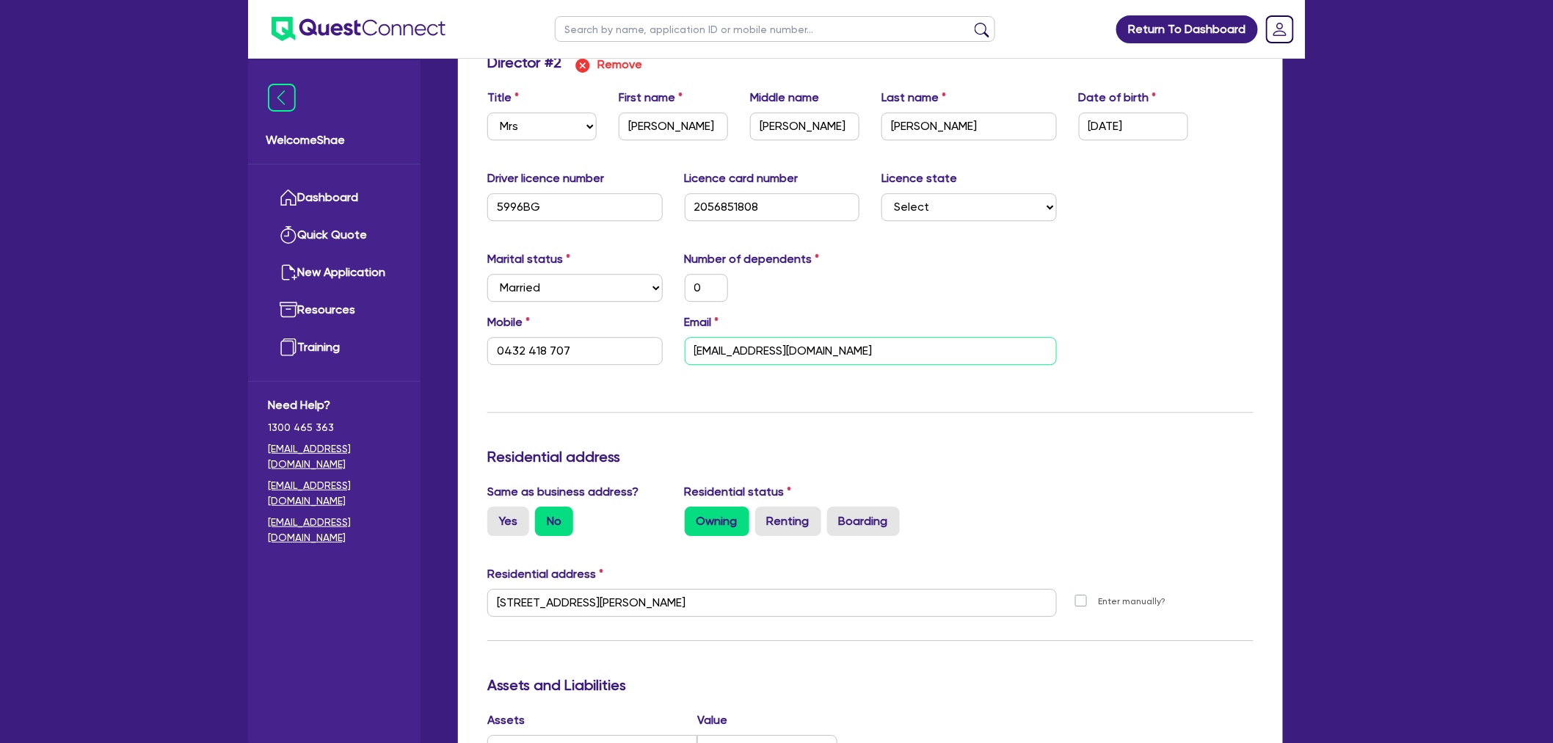
drag, startPoint x: 772, startPoint y: 350, endPoint x: 640, endPoint y: 349, distance: 132.1
click at [640, 349] on div "Mobile [PHONE_NUMBER] Email [EMAIL_ADDRESS][DOMAIN_NAME]" at bounding box center [870, 344] width 788 height 63
